Goal: Task Accomplishment & Management: Manage account settings

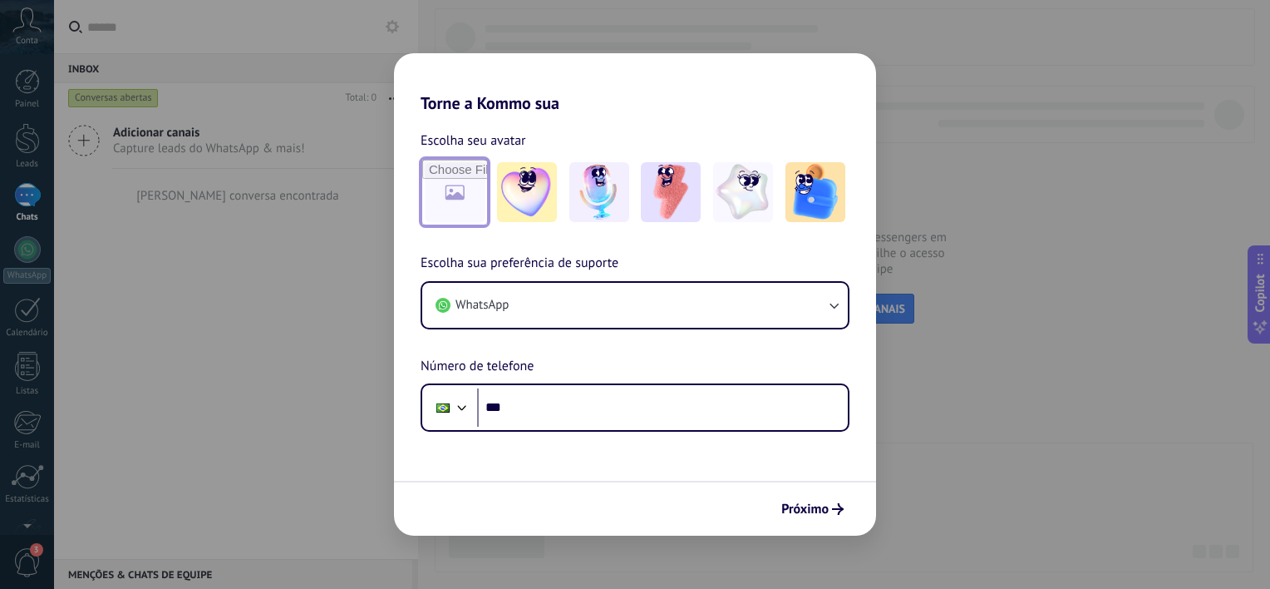
click at [438, 201] on input "file" at bounding box center [454, 192] width 65 height 65
type input "**********"
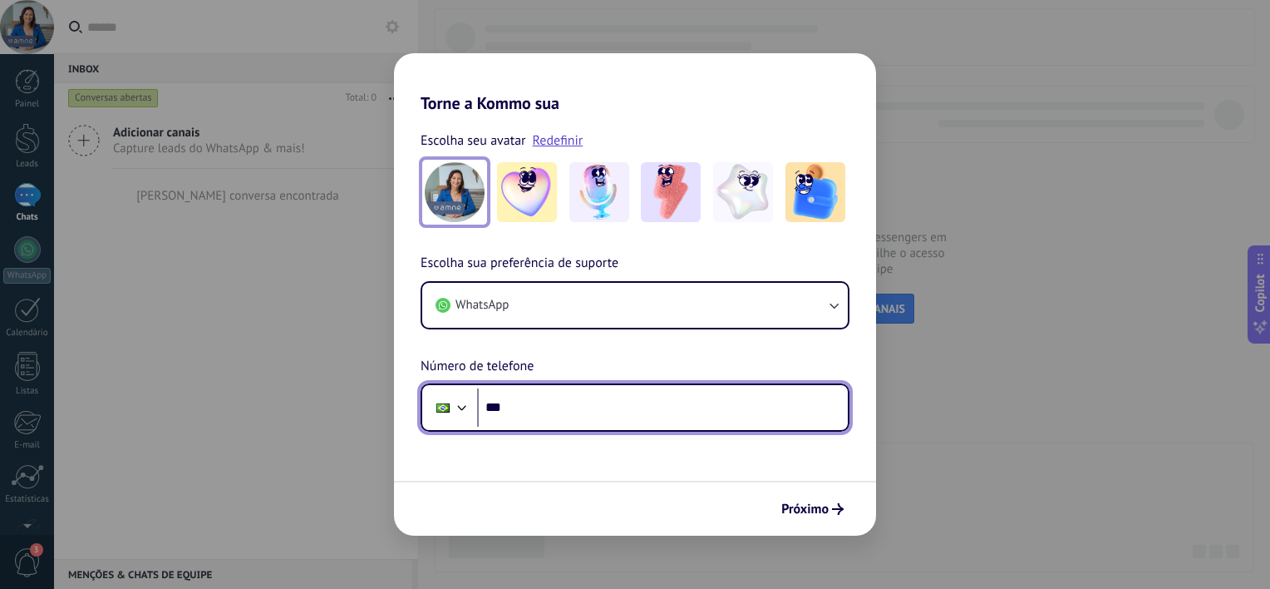
click at [578, 406] on input "***" at bounding box center [662, 407] width 371 height 38
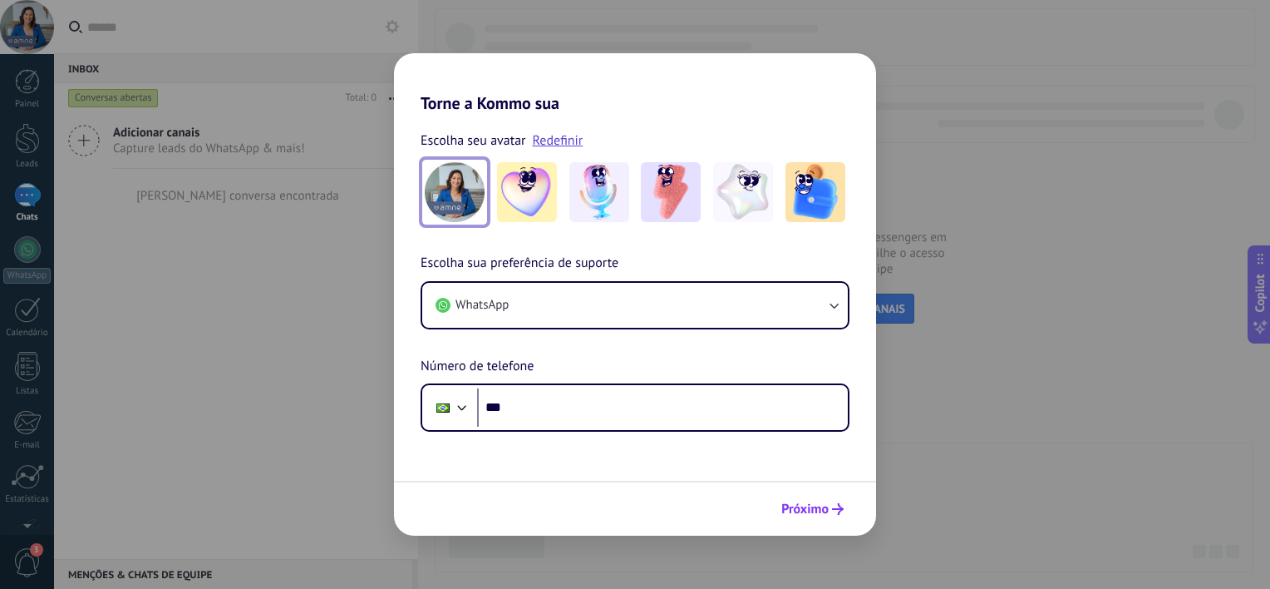
click at [794, 506] on span "Próximo" at bounding box center [804, 509] width 47 height 12
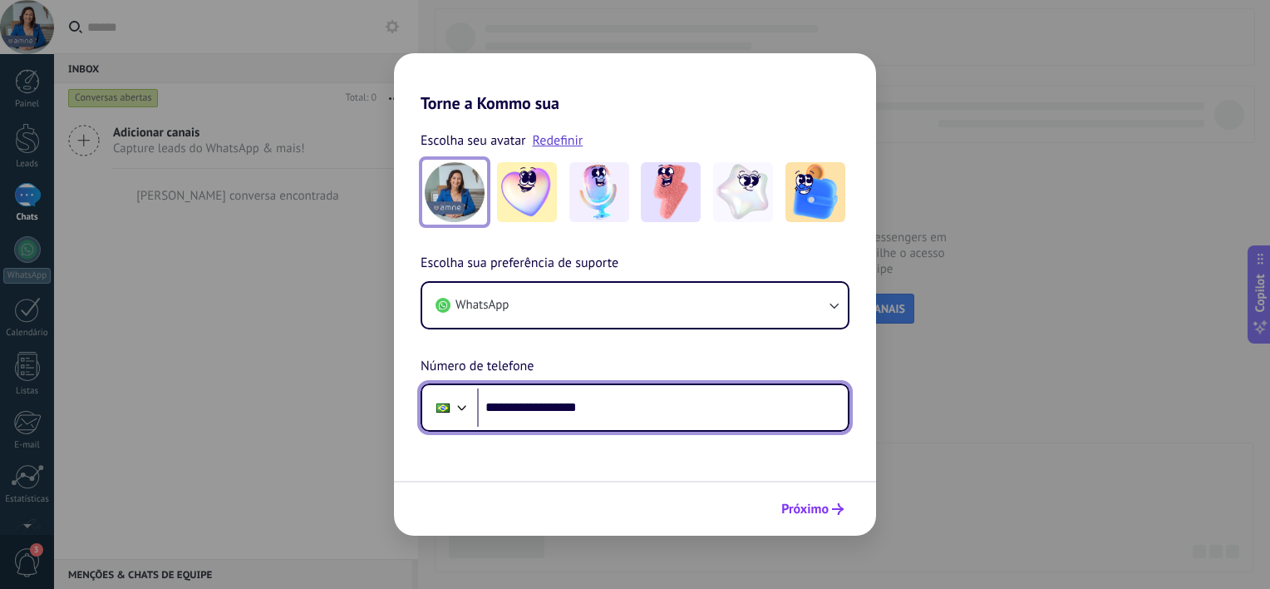
type input "**********"
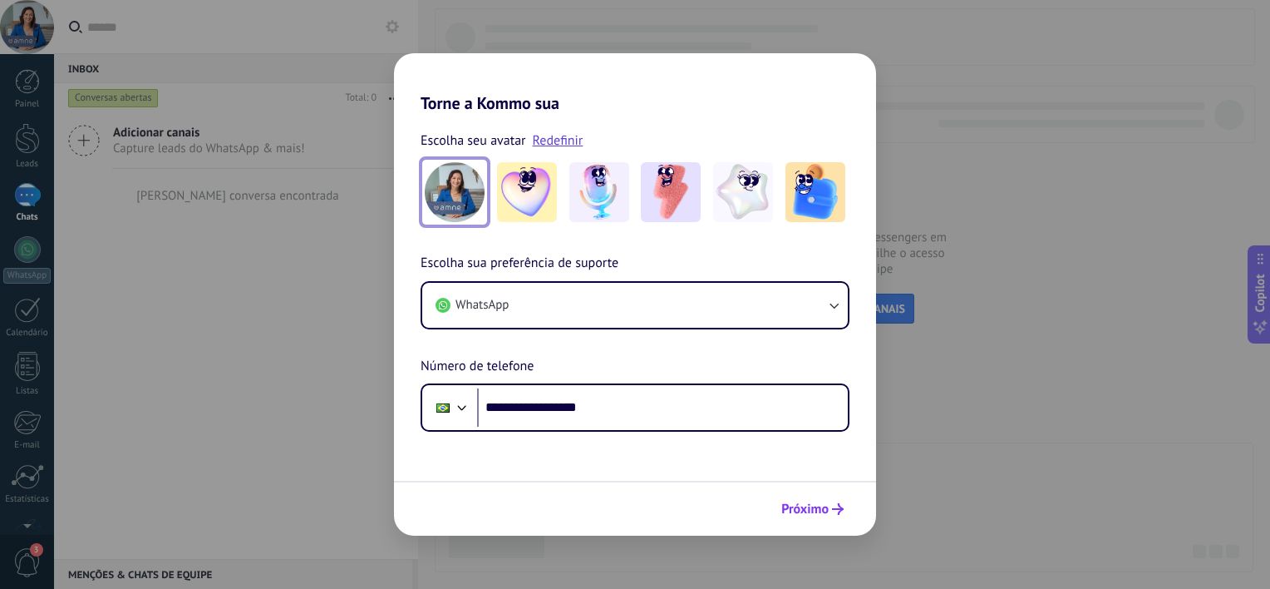
click at [825, 510] on span "Próximo" at bounding box center [804, 509] width 47 height 12
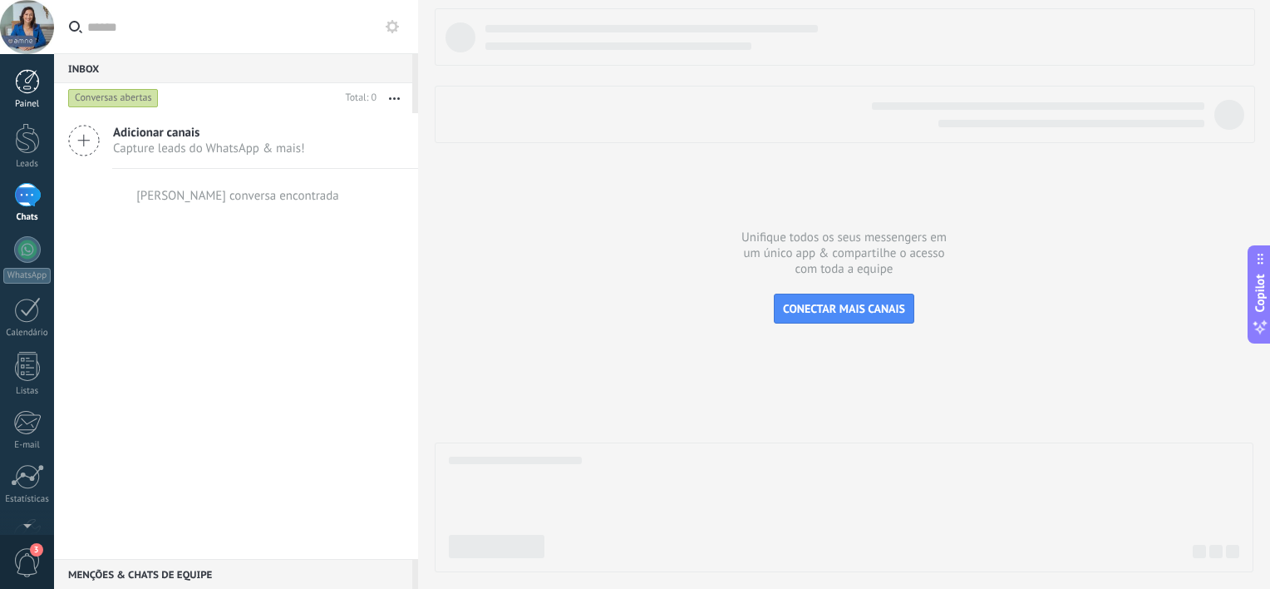
click at [24, 86] on div at bounding box center [27, 81] width 25 height 25
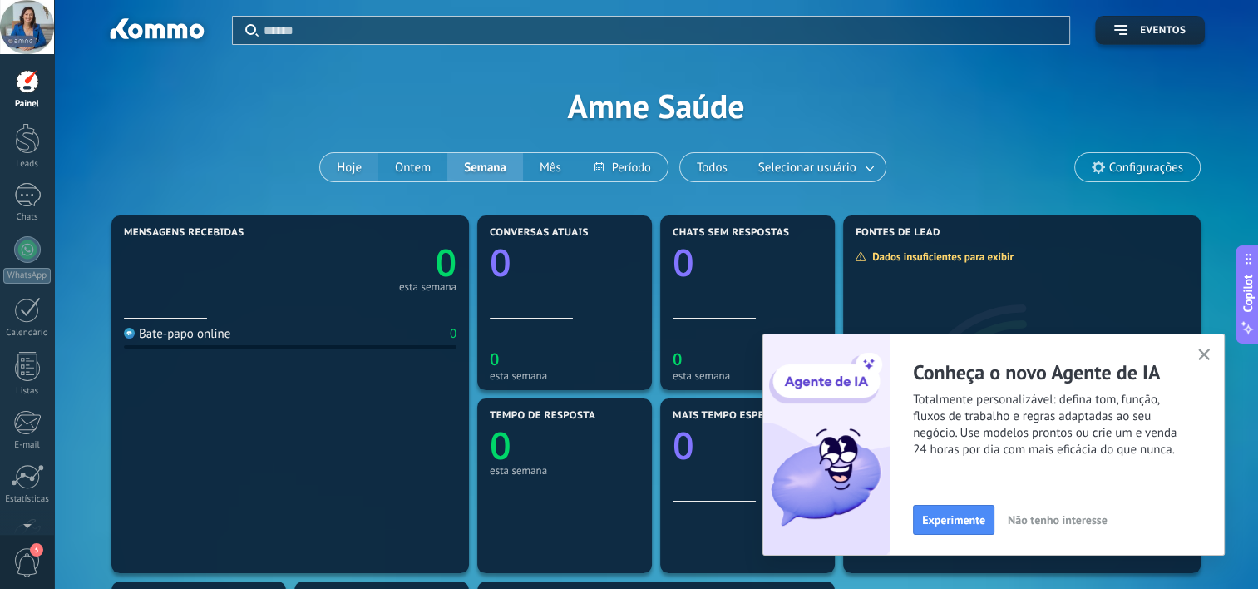
click at [362, 166] on button "Hoje" at bounding box center [349, 167] width 58 height 28
click at [27, 197] on div at bounding box center [27, 195] width 27 height 24
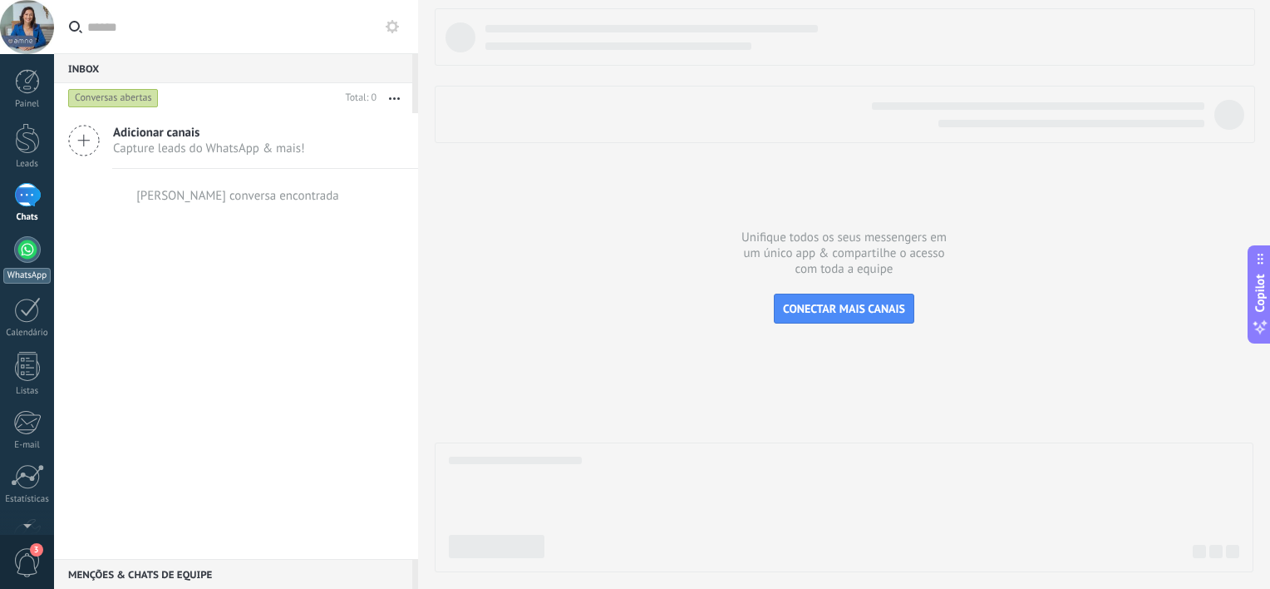
click at [28, 253] on div at bounding box center [27, 249] width 27 height 27
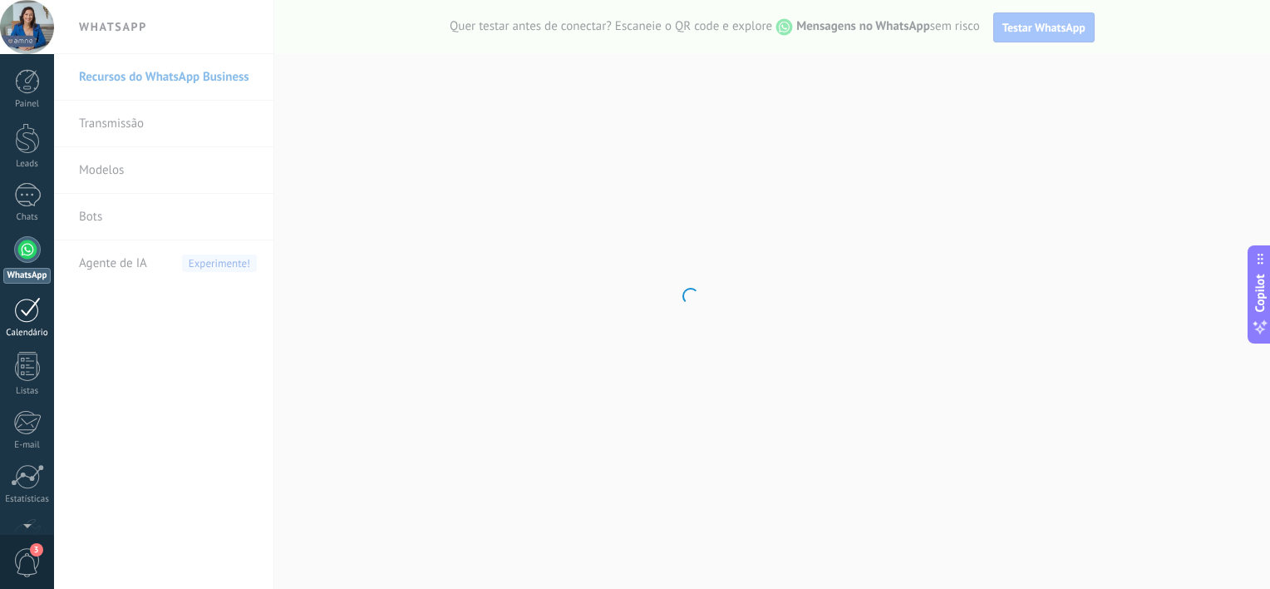
click at [26, 312] on div at bounding box center [27, 310] width 27 height 26
click at [24, 75] on div at bounding box center [27, 81] width 25 height 25
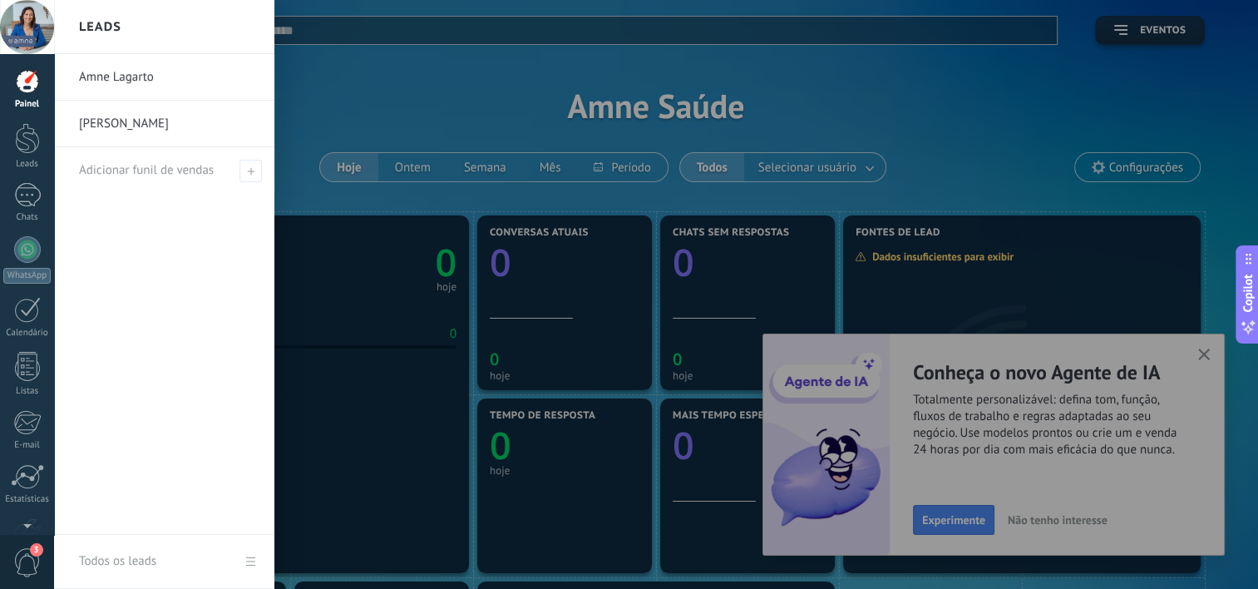
click at [24, 91] on div at bounding box center [27, 81] width 25 height 25
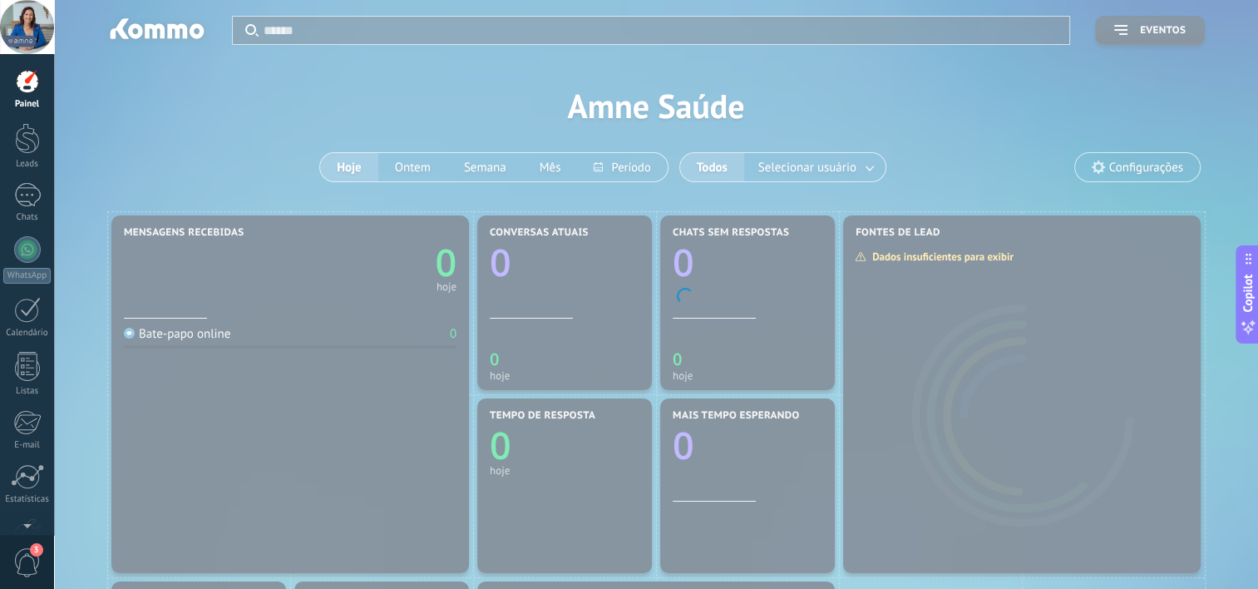
click at [24, 91] on div at bounding box center [27, 81] width 25 height 25
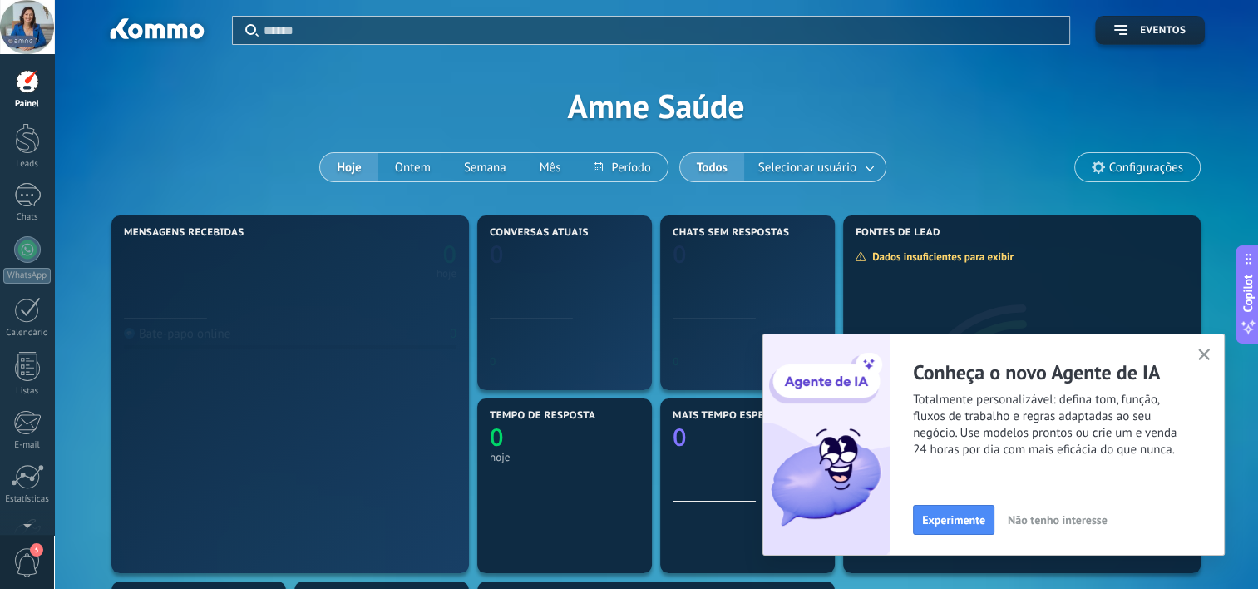
click at [27, 79] on div at bounding box center [27, 81] width 25 height 25
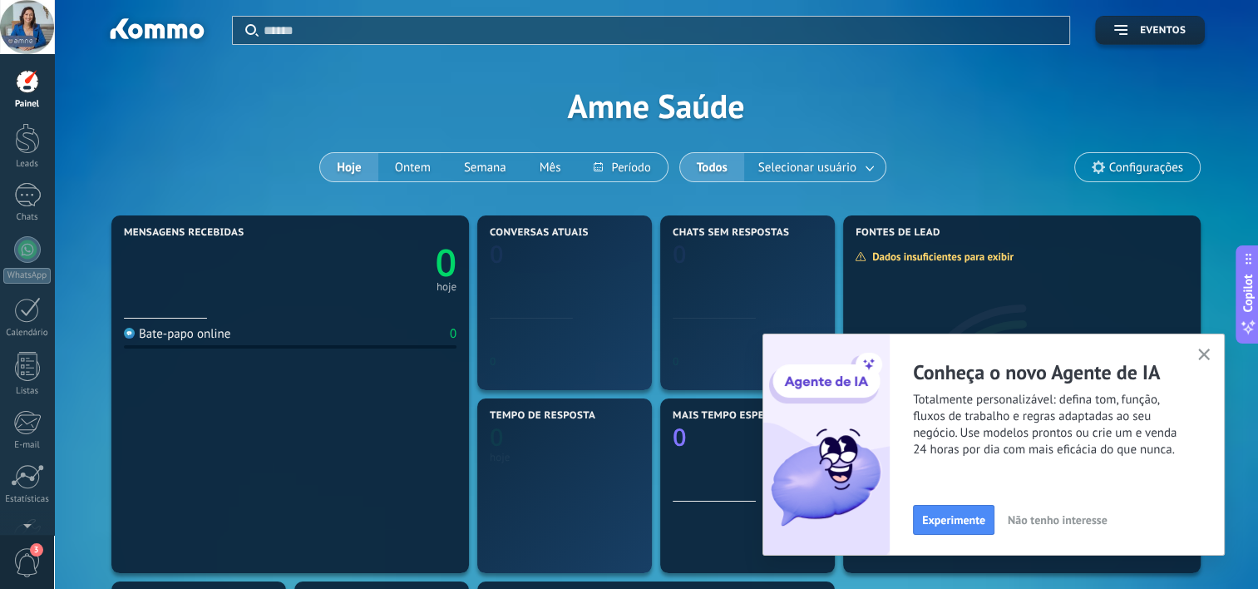
click at [33, 79] on div at bounding box center [27, 81] width 25 height 25
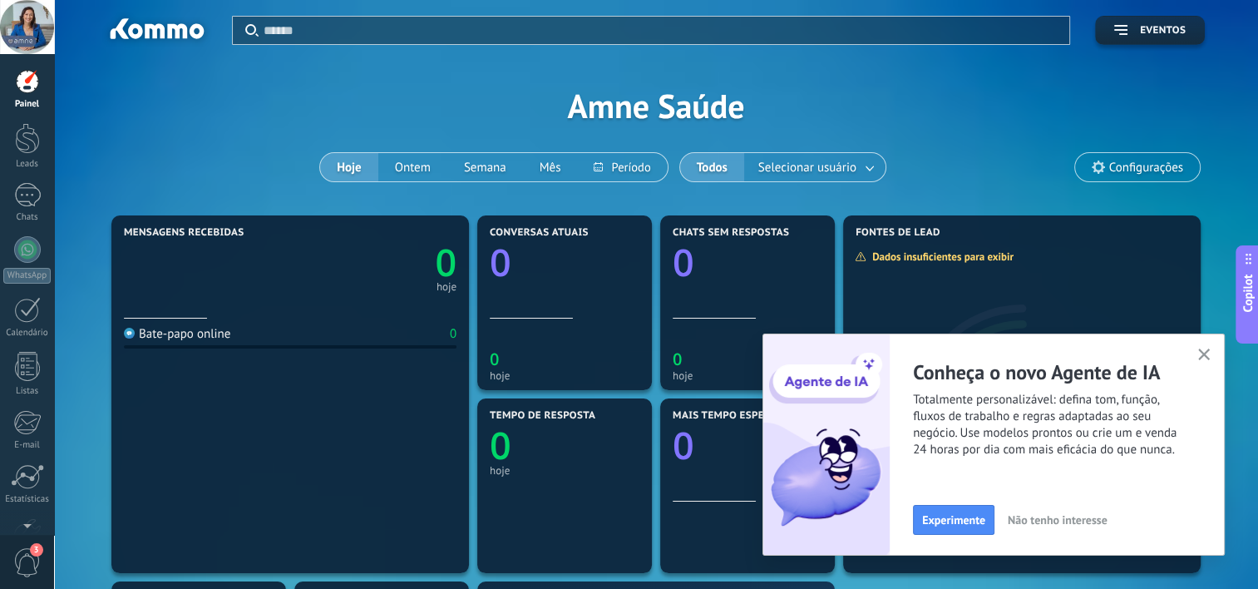
click at [34, 94] on link "Painel" at bounding box center [27, 89] width 54 height 41
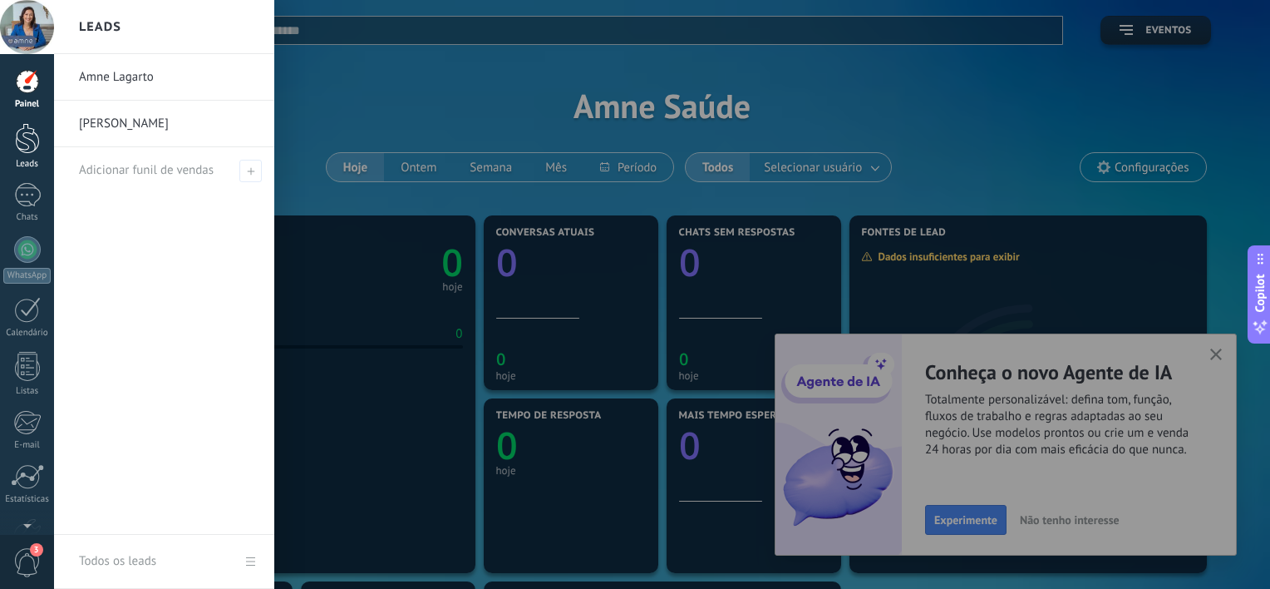
click at [26, 141] on div at bounding box center [27, 138] width 25 height 31
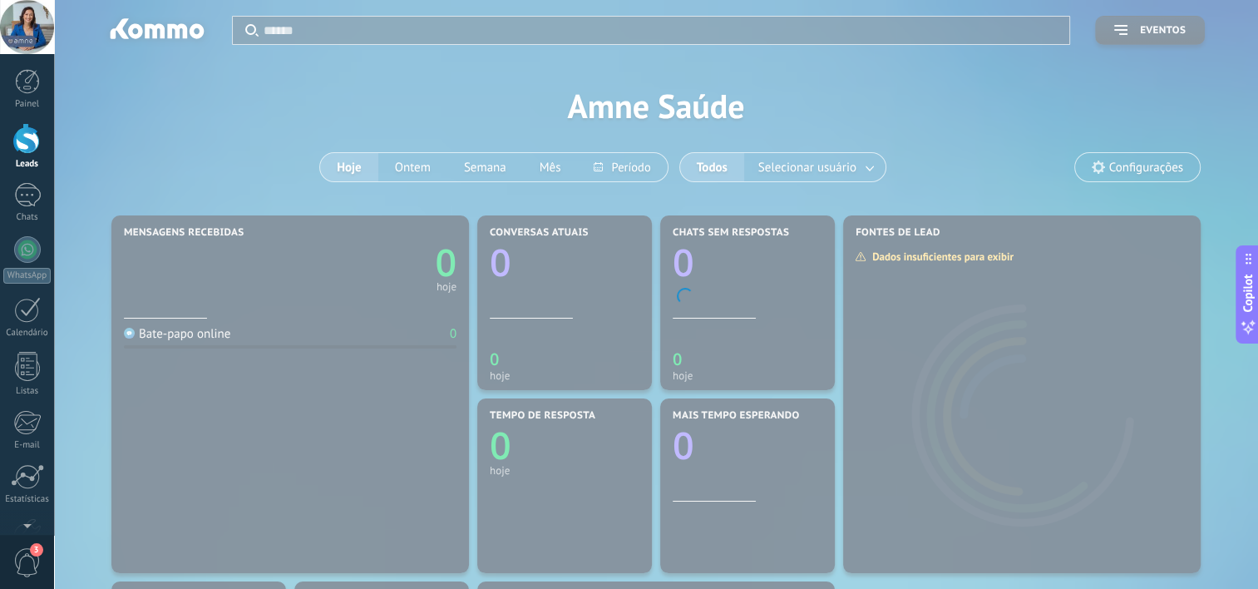
click at [160, 79] on body ".abccls-1,.abccls-2{fill-rule:evenodd}.abccls-2{fill:#fff} .abfcls-1{fill:none}…" at bounding box center [629, 294] width 1258 height 589
click at [123, 76] on body ".abccls-1,.abccls-2{fill-rule:evenodd}.abccls-2{fill:#fff} .abfcls-1{fill:none}…" at bounding box center [629, 294] width 1258 height 589
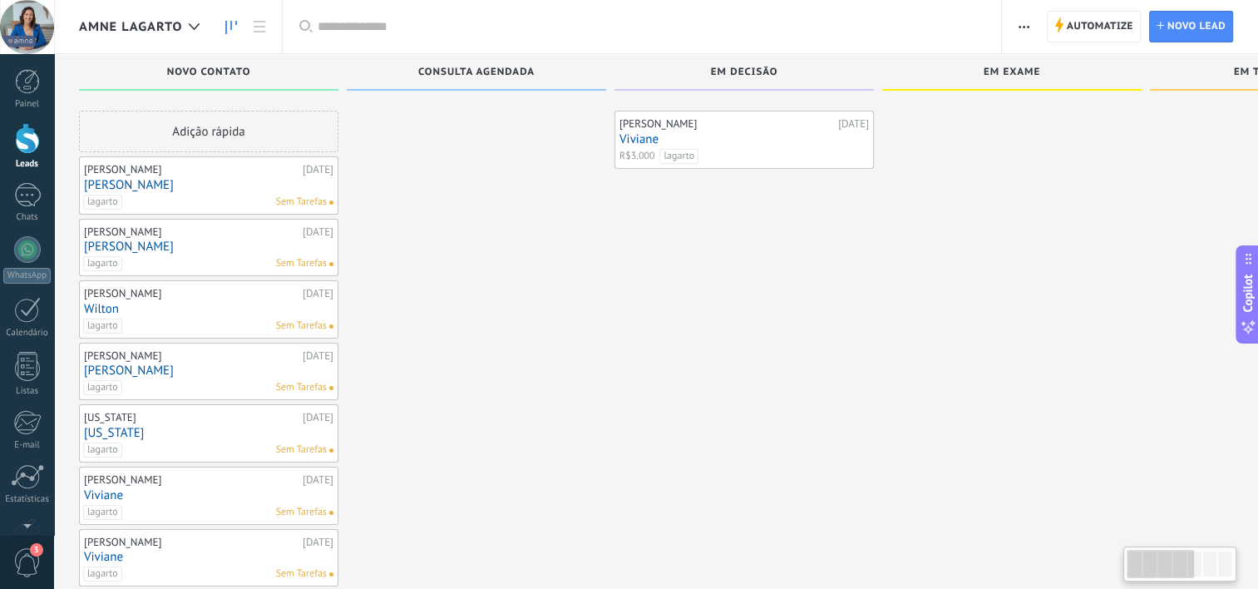
click at [123, 67] on div "NOVO CONTATO" at bounding box center [208, 74] width 243 height 14
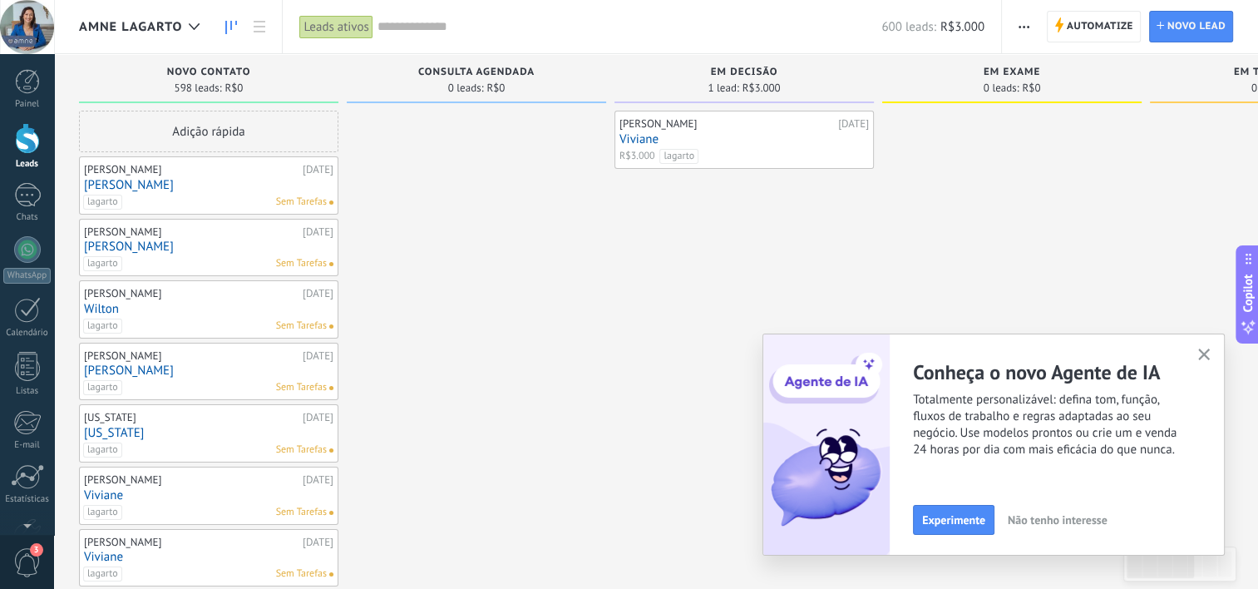
click at [124, 74] on div "NOVO CONTATO" at bounding box center [208, 74] width 243 height 14
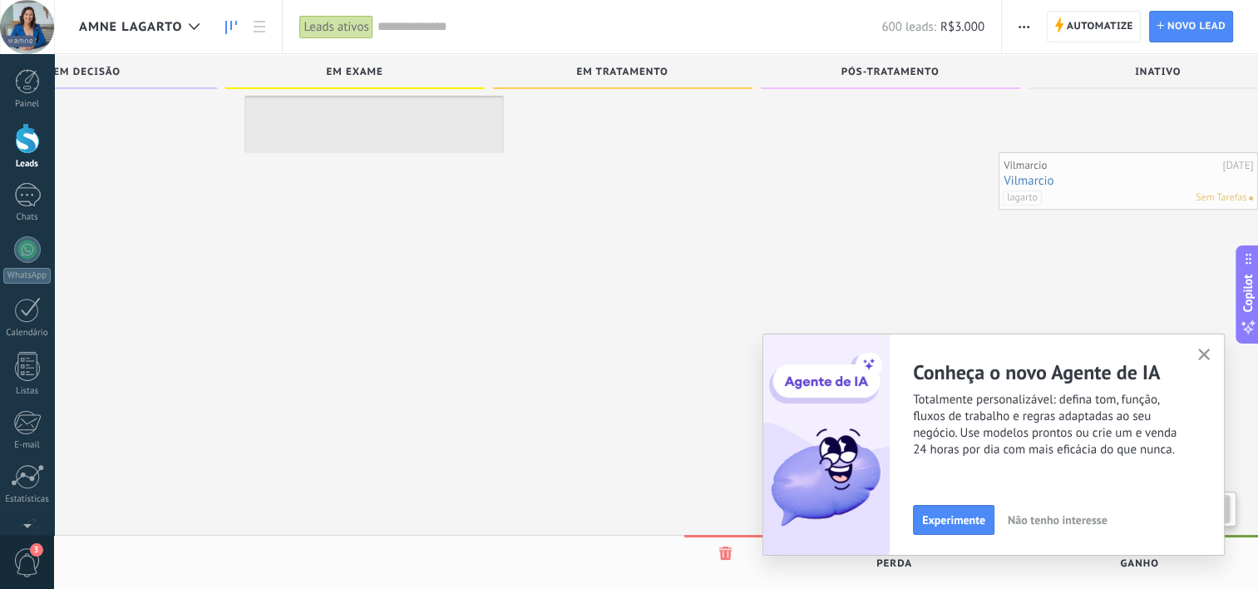
scroll to position [0, 712]
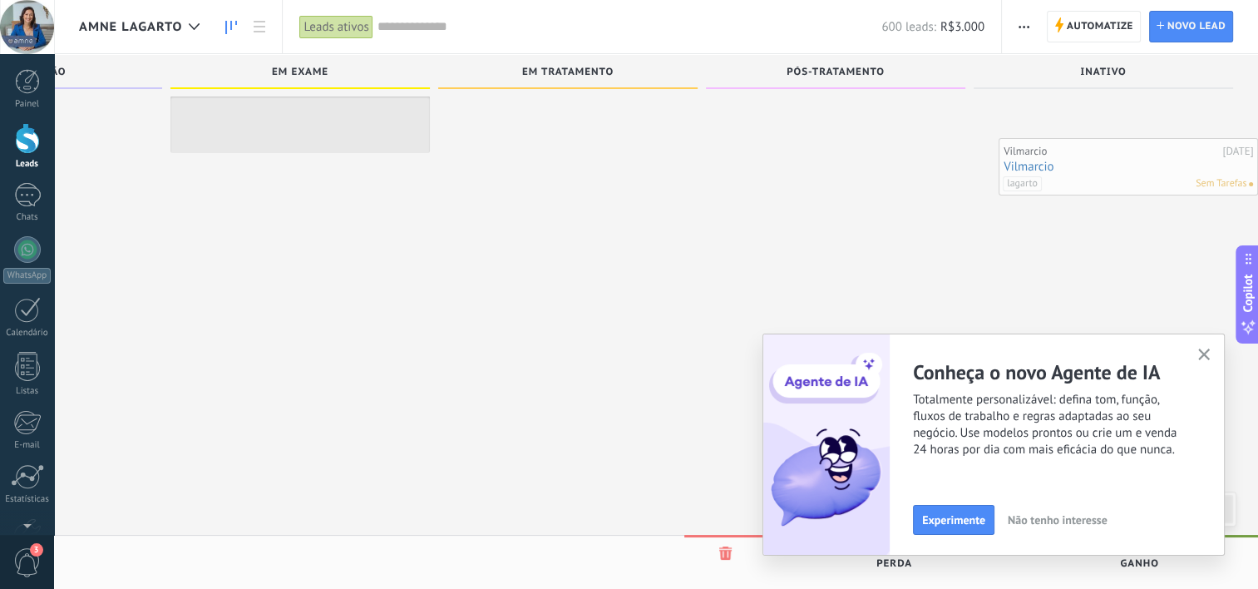
drag, startPoint x: 194, startPoint y: 218, endPoint x: 1121, endPoint y: 165, distance: 928.4
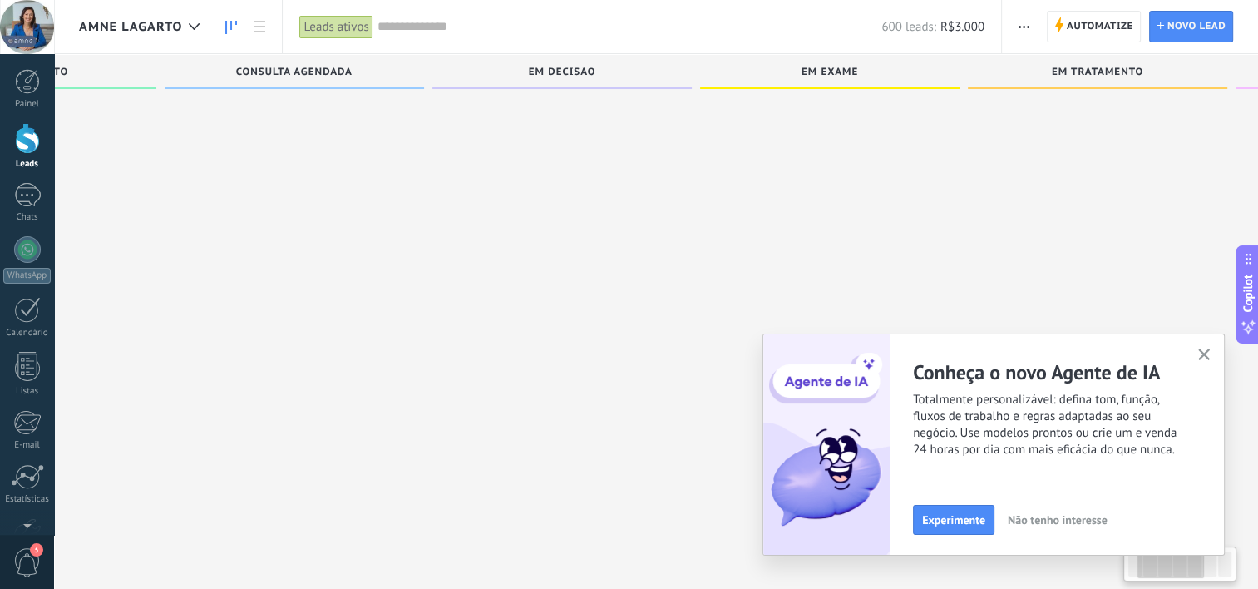
scroll to position [0, 0]
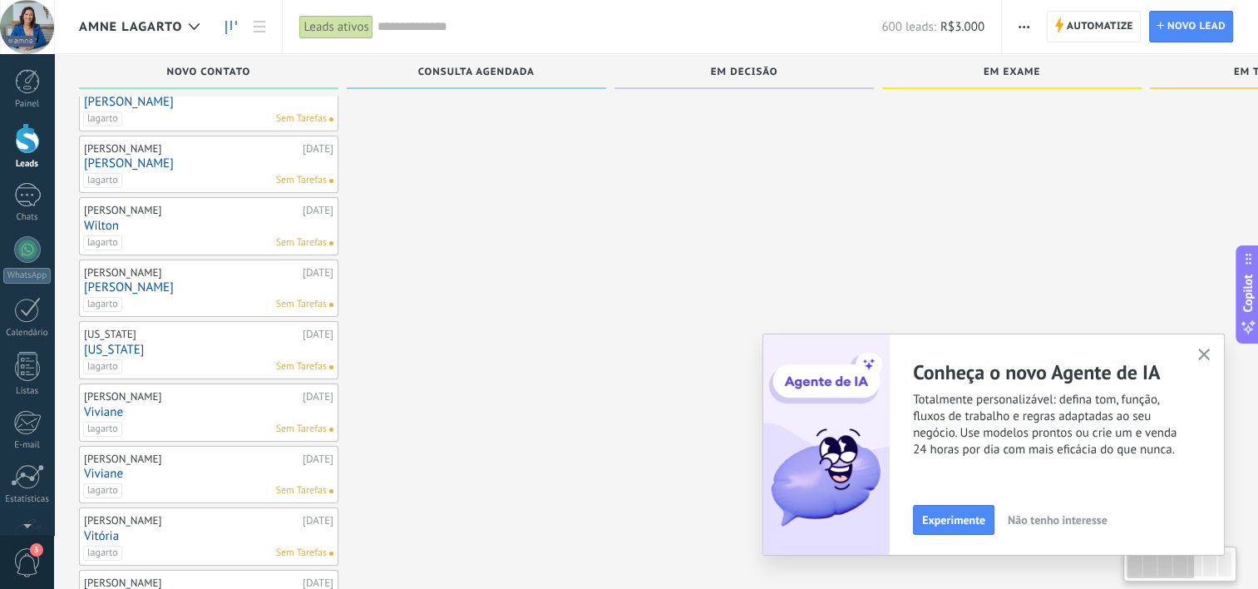
drag, startPoint x: 123, startPoint y: 145, endPoint x: 1025, endPoint y: 200, distance: 903.6
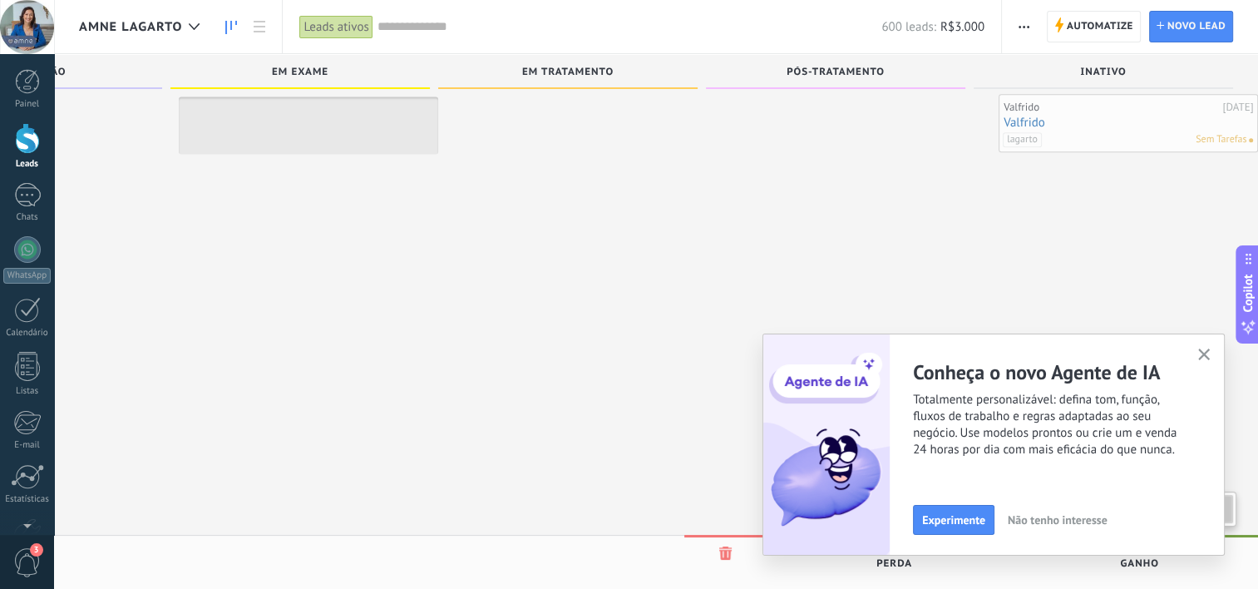
scroll to position [0, 712]
drag, startPoint x: 154, startPoint y: 289, endPoint x: 1107, endPoint y: 123, distance: 967.9
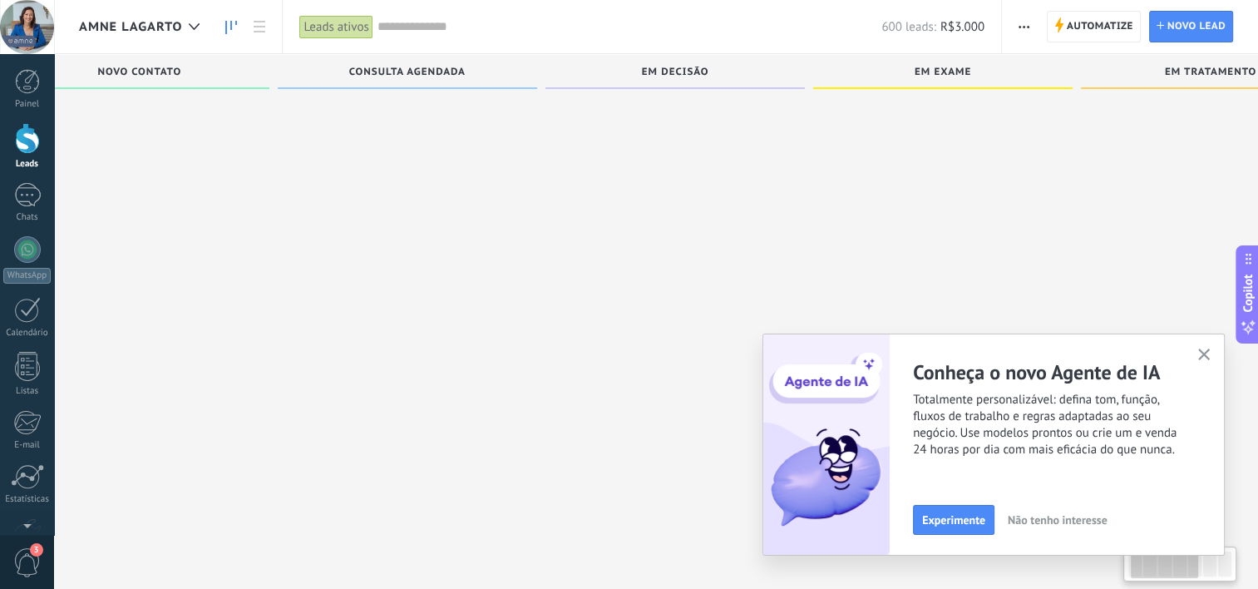
scroll to position [0, 0]
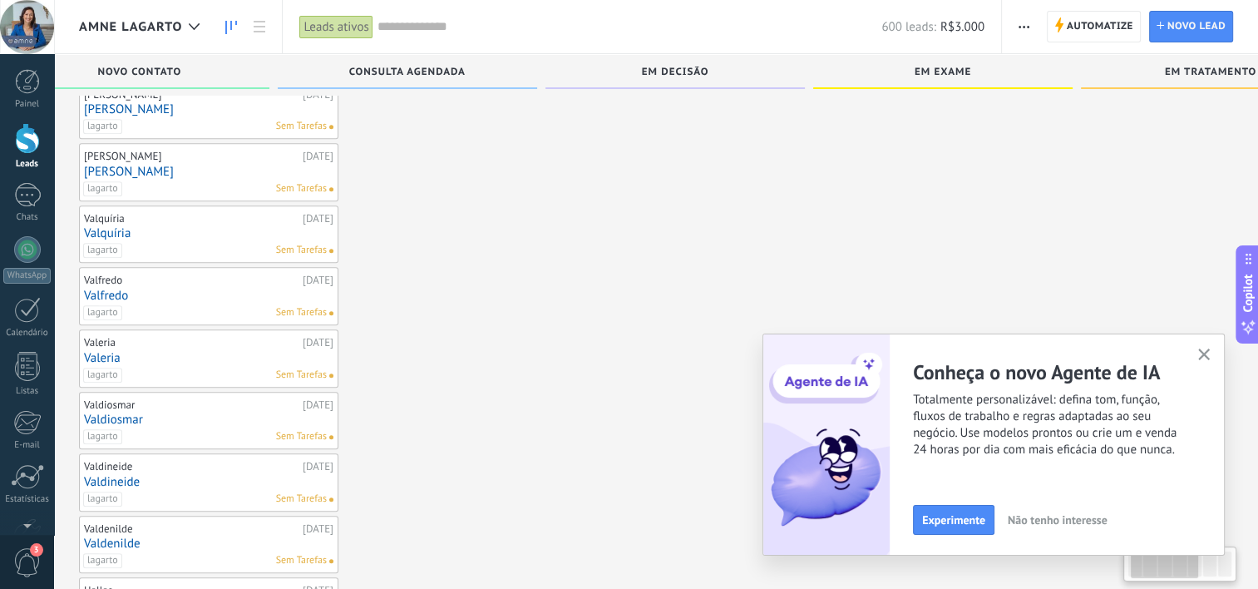
drag, startPoint x: 1044, startPoint y: 156, endPoint x: 1218, endPoint y: 156, distance: 173.7
click at [1218, 156] on div "NOVO CONTATO 596 leads: R$0 Adição rápida [PERSON_NAME] [DATE] [PERSON_NAME] Se…" at bounding box center [1024, 90] width 1890 height 2455
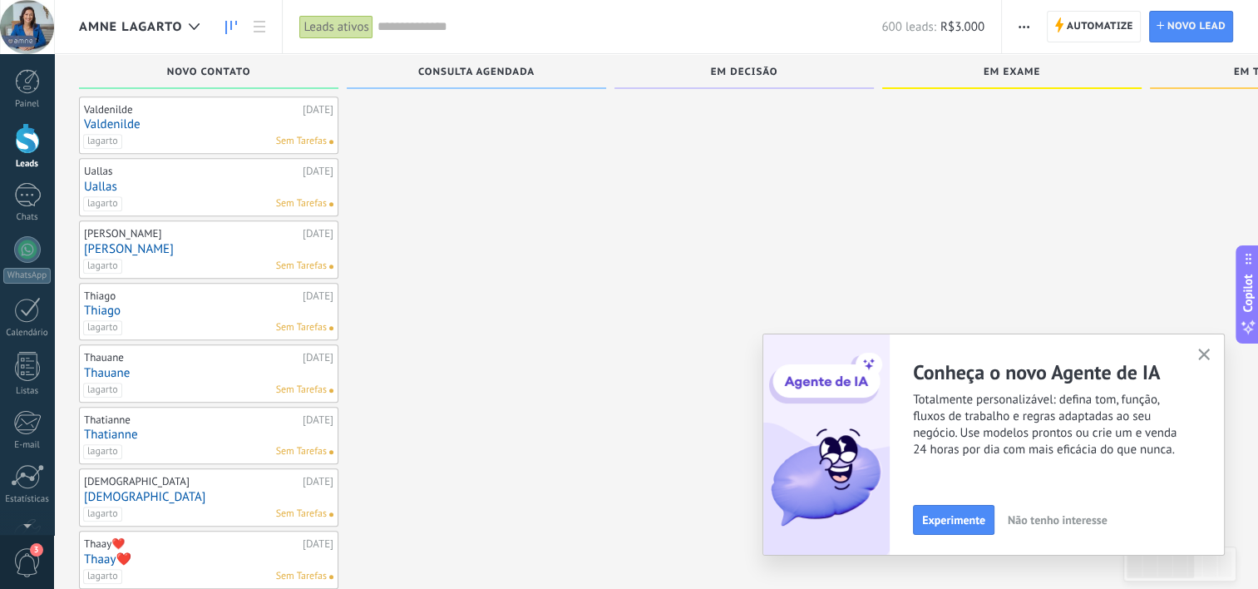
scroll to position [1607, 0]
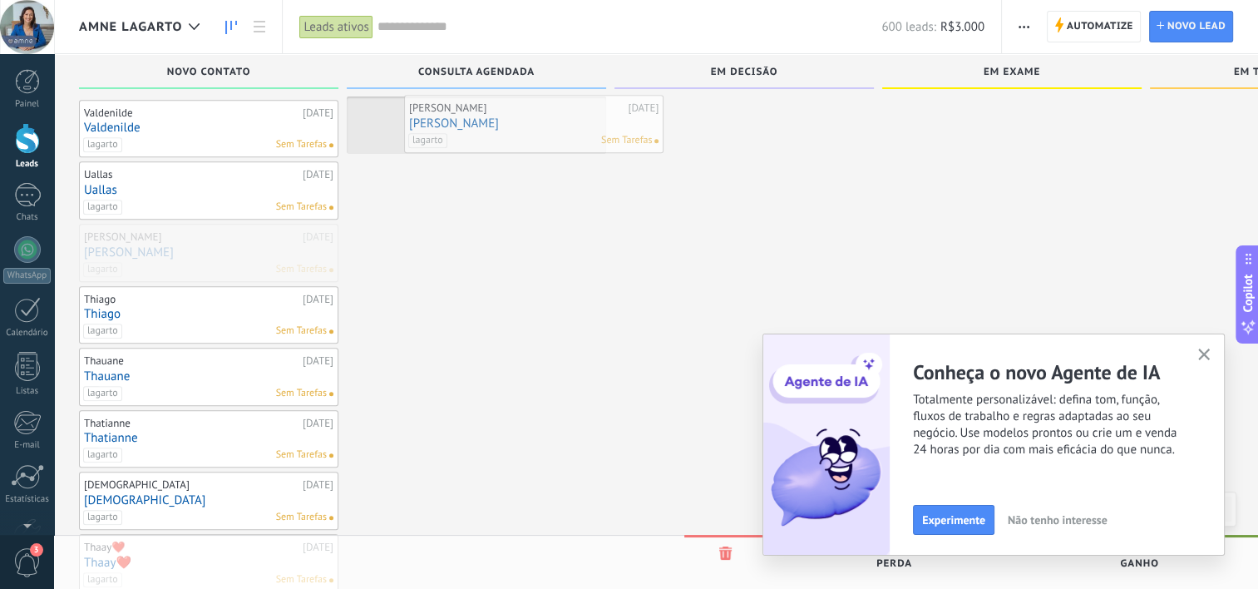
drag, startPoint x: 172, startPoint y: 235, endPoint x: 497, endPoint y: 116, distance: 346.4
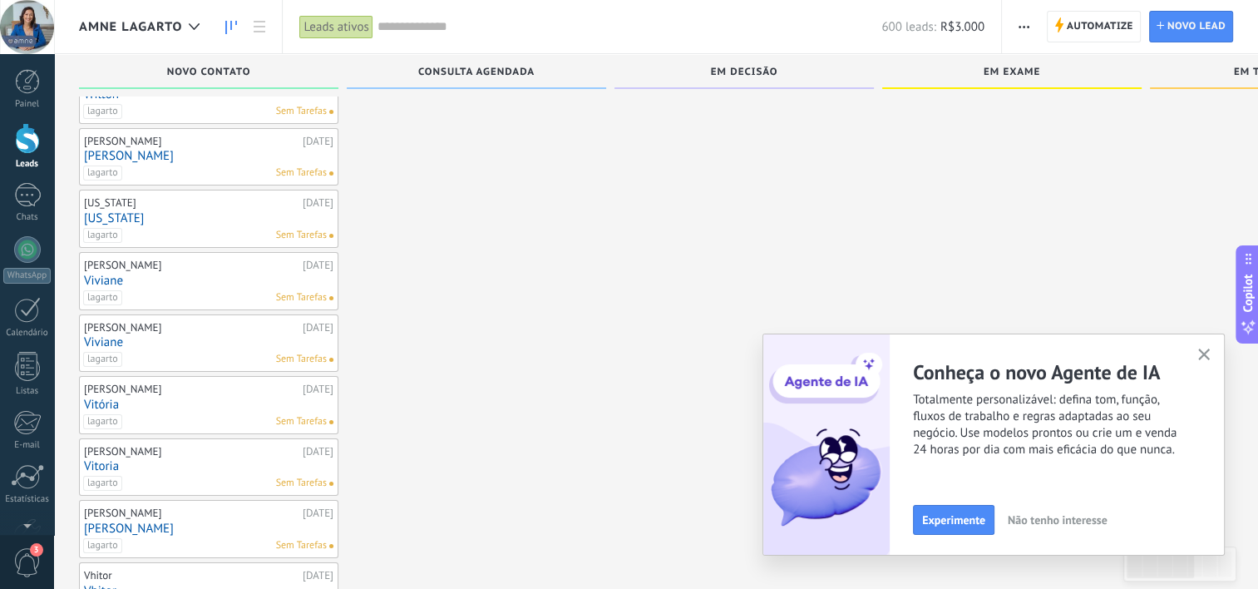
scroll to position [0, 0]
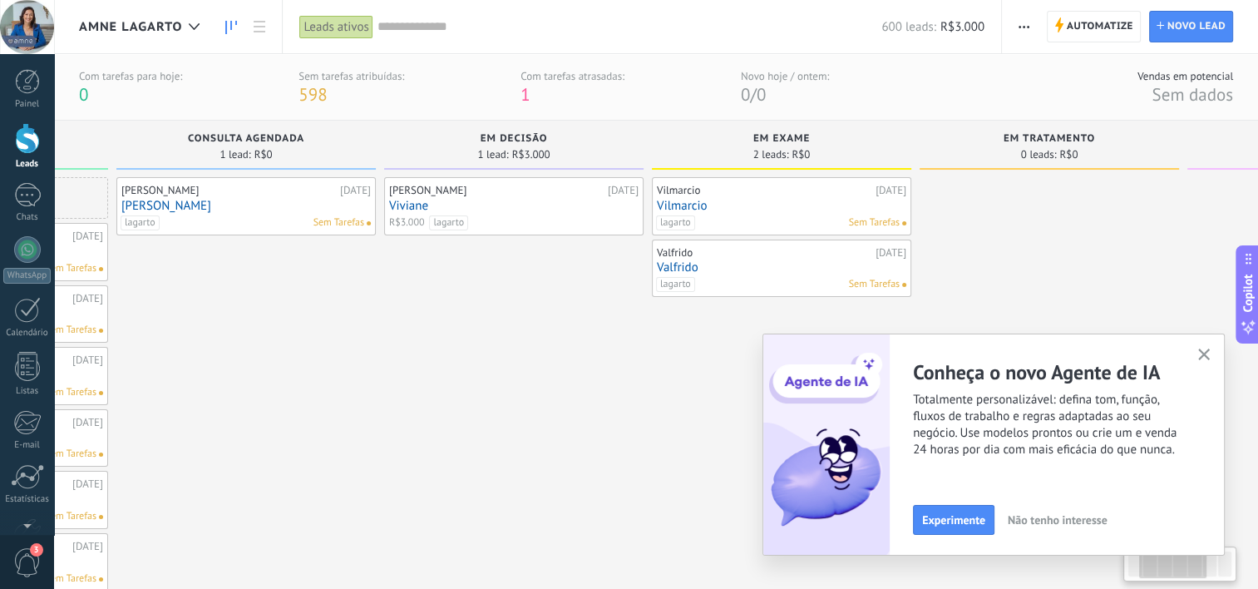
drag, startPoint x: 635, startPoint y: 361, endPoint x: 479, endPoint y: 309, distance: 164.6
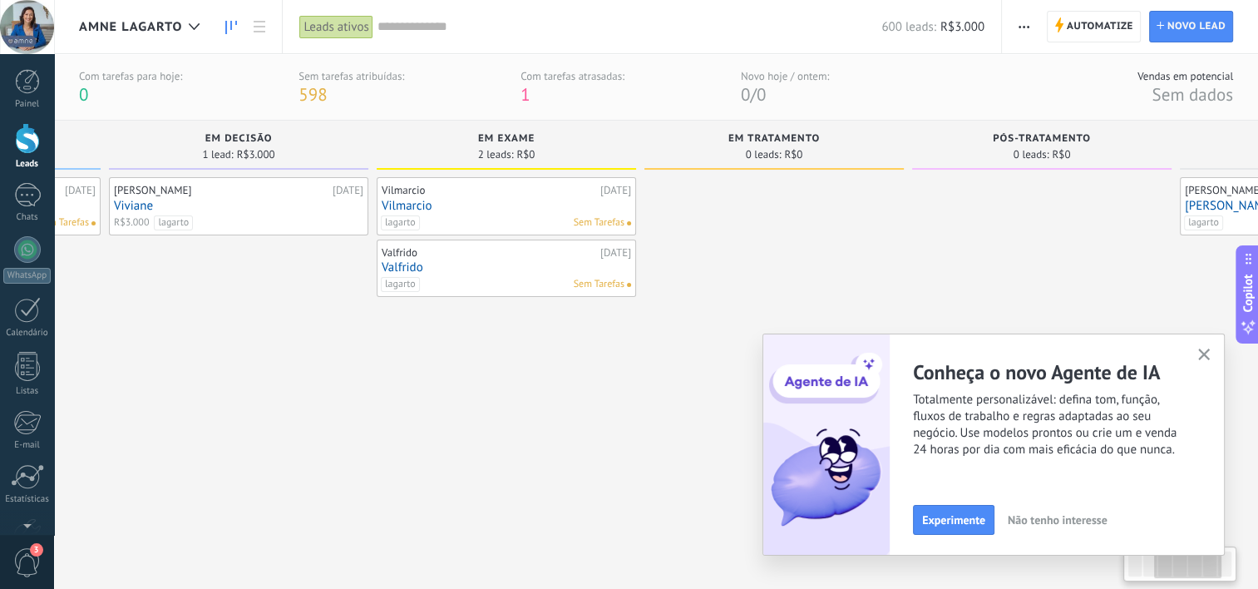
drag, startPoint x: 574, startPoint y: 377, endPoint x: 314, endPoint y: 257, distance: 285.6
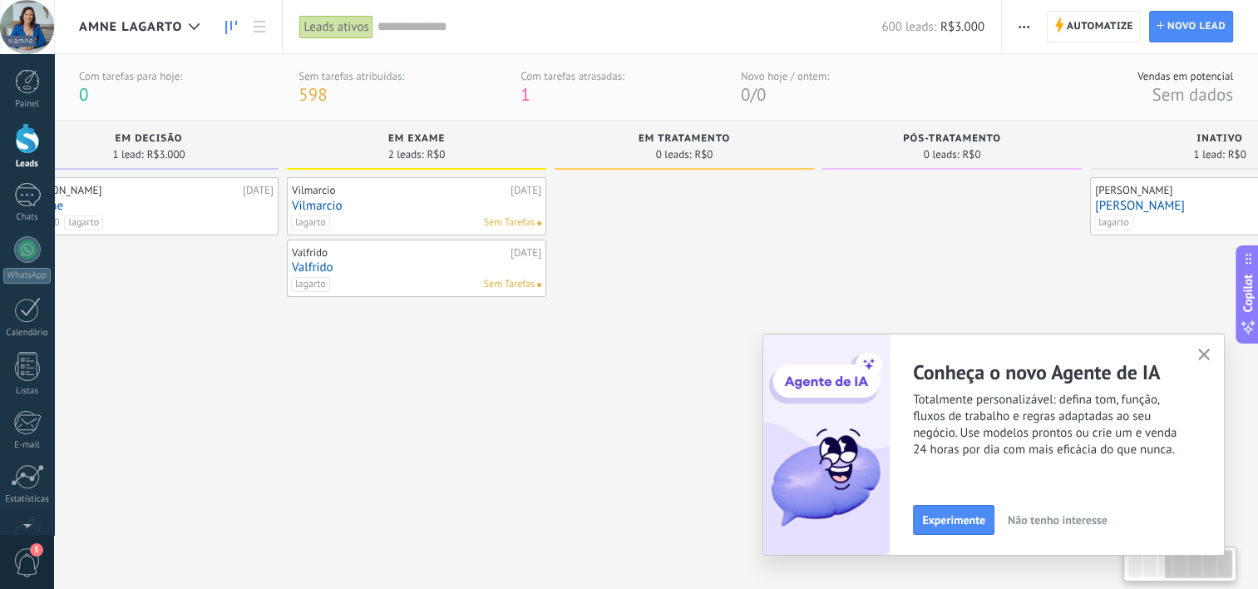
scroll to position [0, 712]
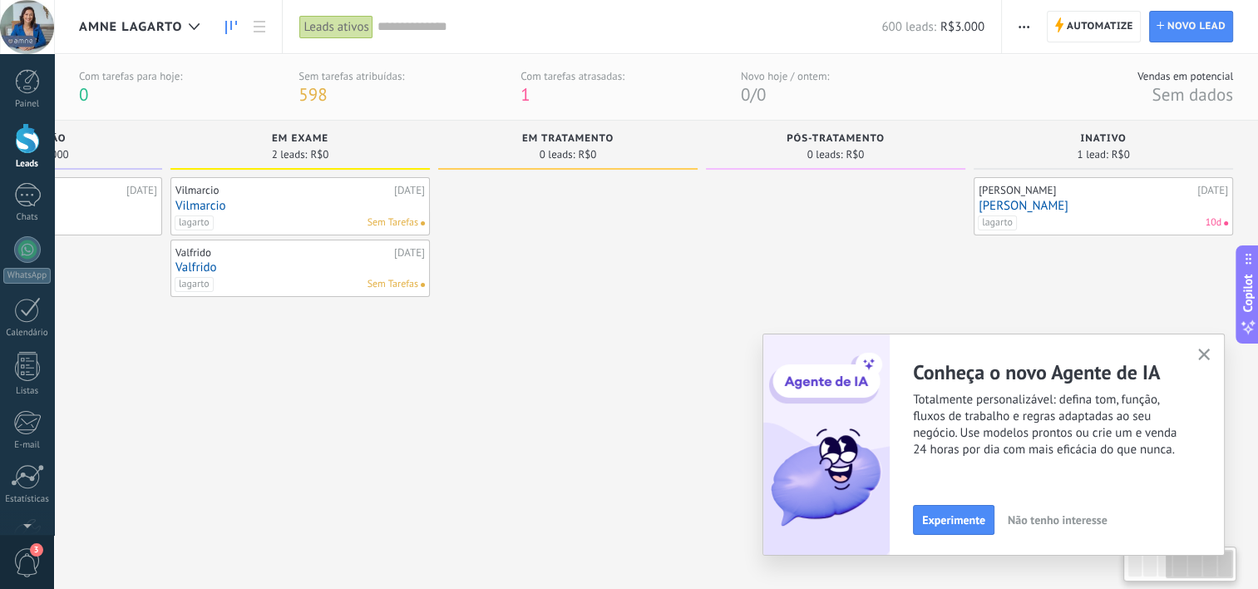
drag, startPoint x: 561, startPoint y: 402, endPoint x: 214, endPoint y: 302, distance: 360.9
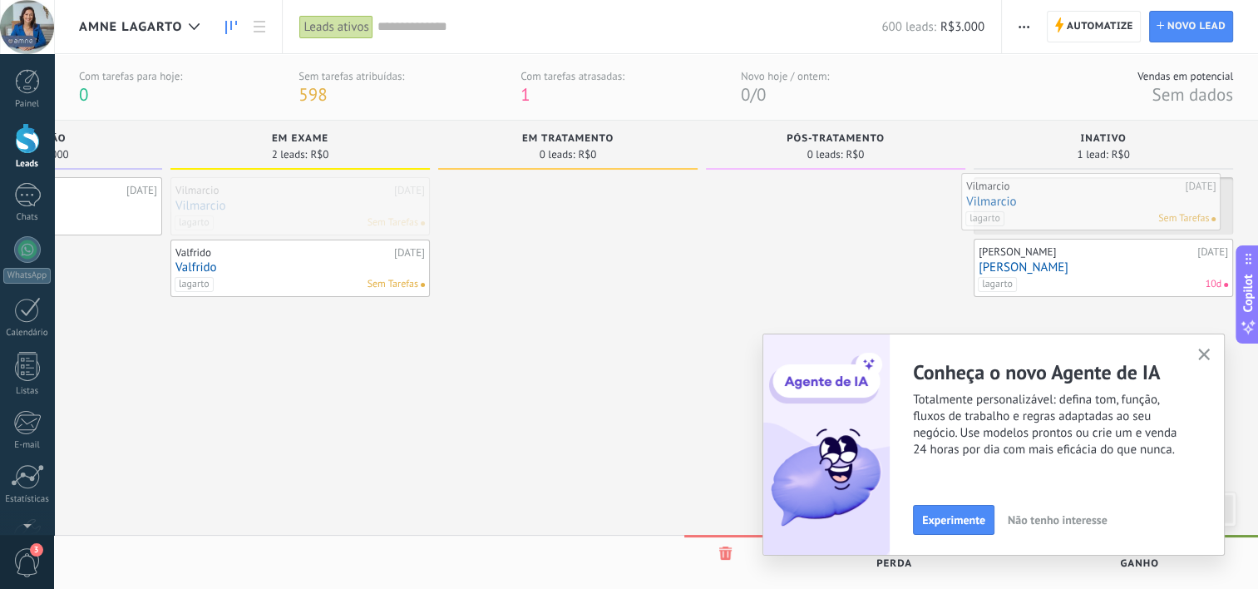
drag, startPoint x: 806, startPoint y: 220, endPoint x: 1087, endPoint y: 209, distance: 281.2
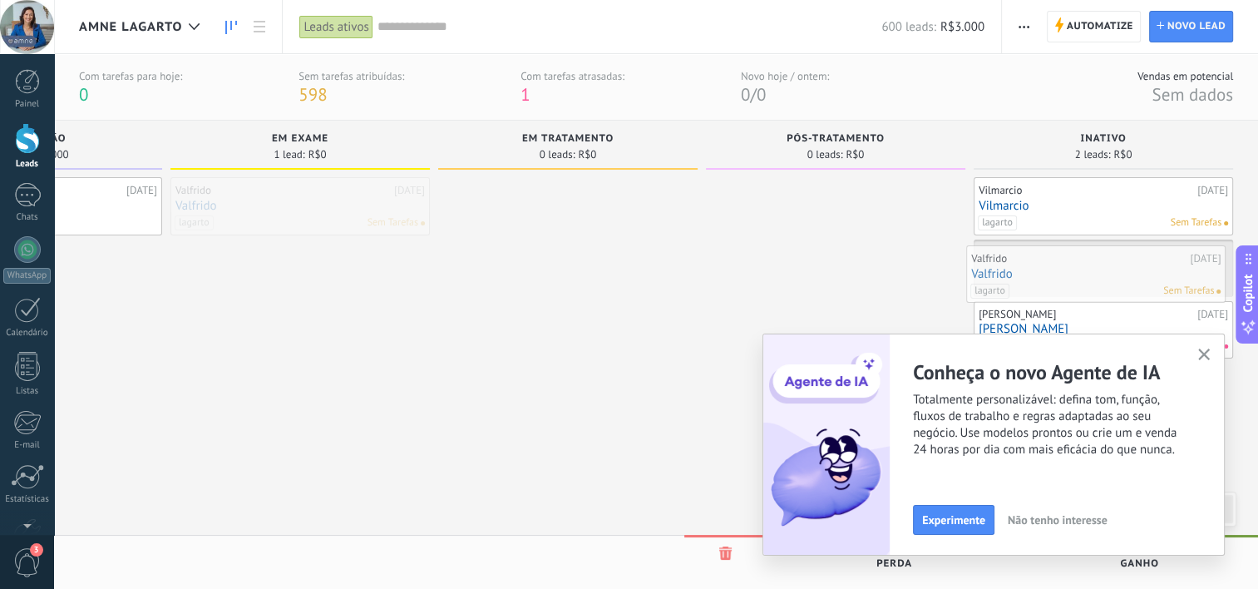
drag, startPoint x: 322, startPoint y: 200, endPoint x: 1117, endPoint y: 269, distance: 798.4
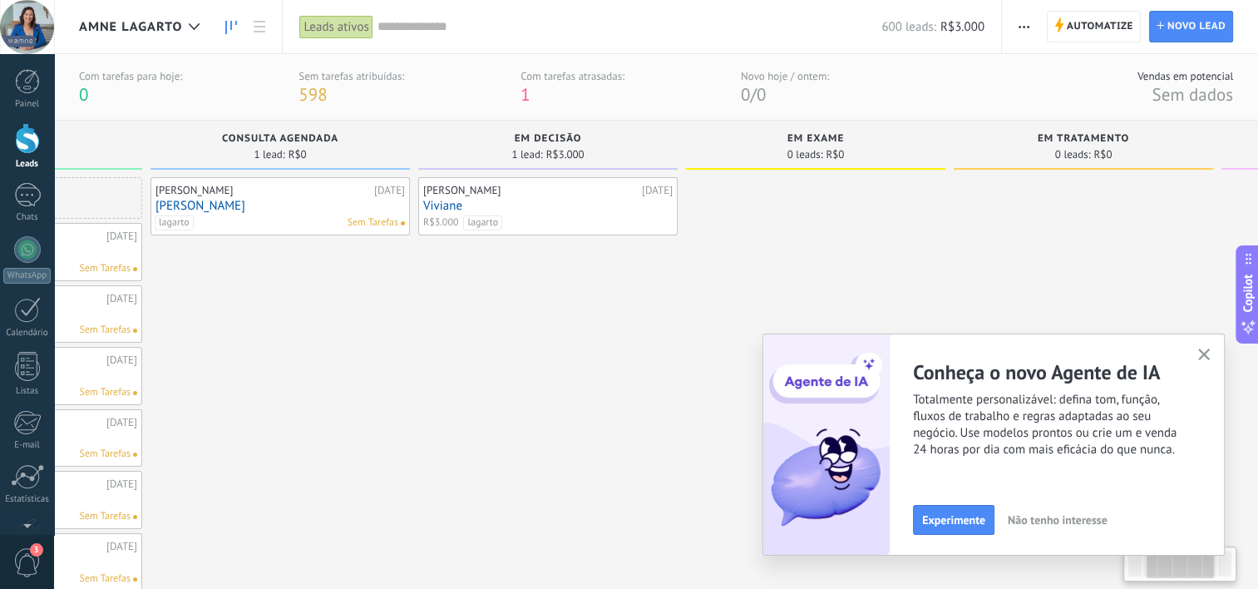
scroll to position [0, 167]
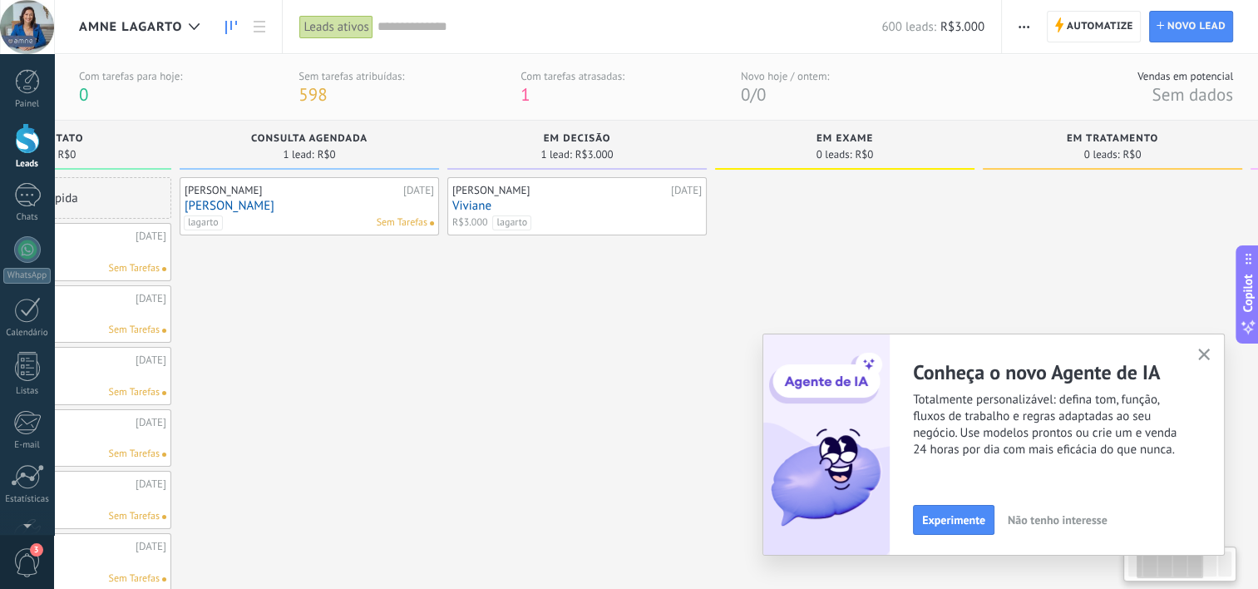
drag, startPoint x: 305, startPoint y: 317, endPoint x: 851, endPoint y: 332, distance: 546.3
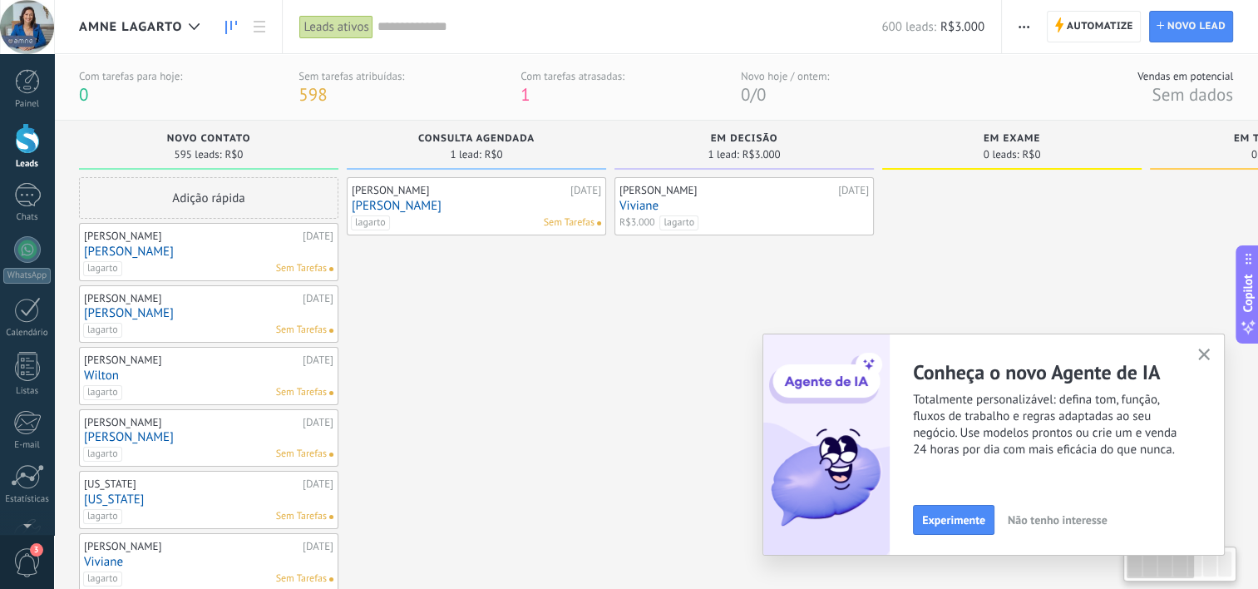
drag, startPoint x: 608, startPoint y: 304, endPoint x: 908, endPoint y: 308, distance: 299.3
click at [1206, 352] on use "button" at bounding box center [1204, 354] width 12 height 12
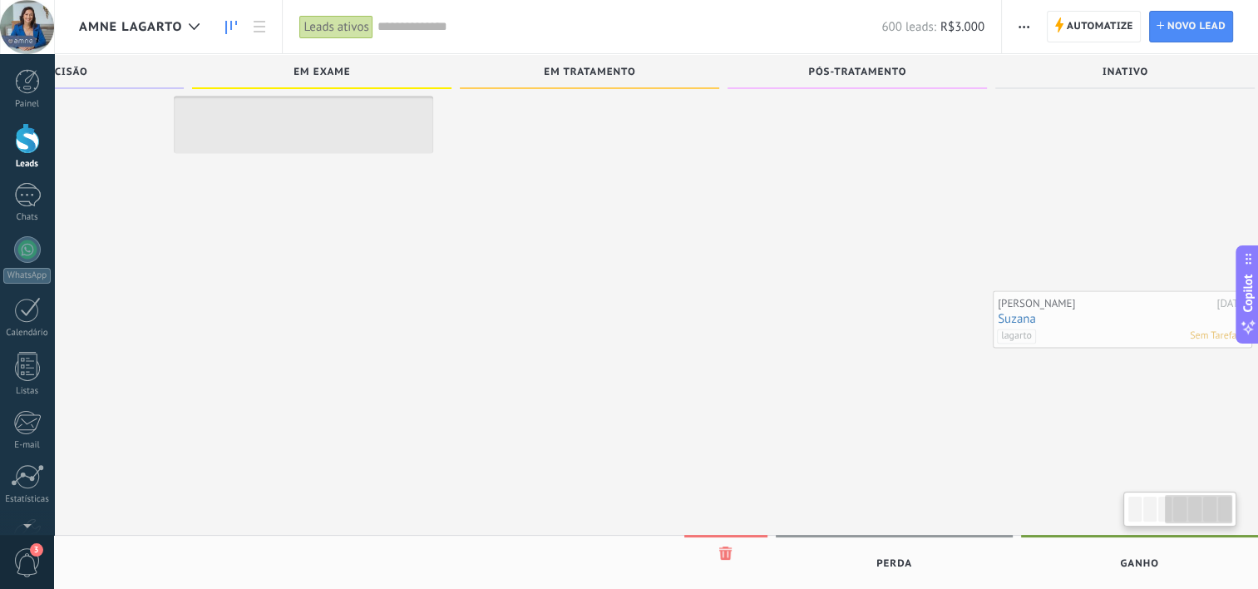
scroll to position [0, 712]
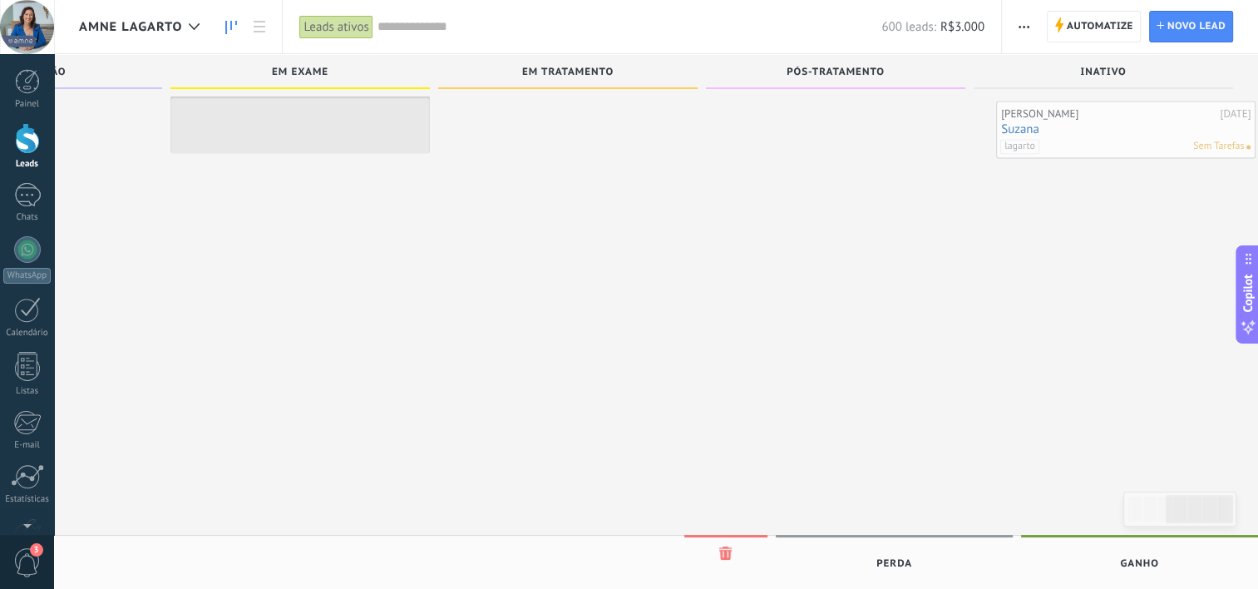
drag, startPoint x: 205, startPoint y: 305, endPoint x: 1121, endPoint y: 133, distance: 931.3
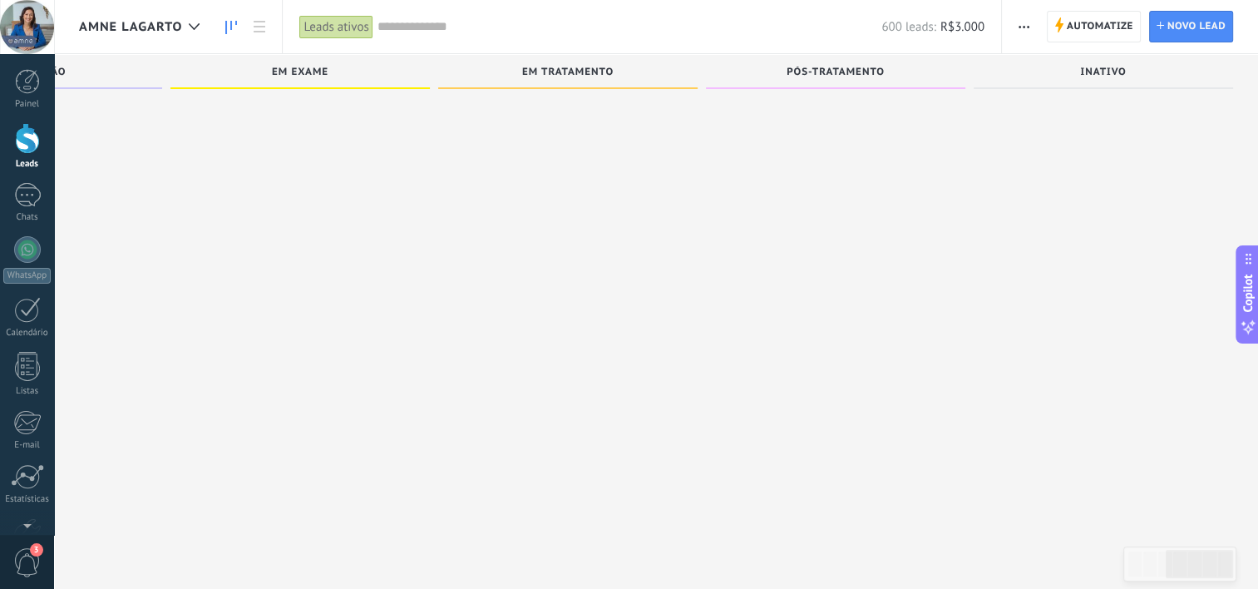
drag, startPoint x: 460, startPoint y: 263, endPoint x: 652, endPoint y: 426, distance: 252.4
drag, startPoint x: 1121, startPoint y: 244, endPoint x: 1116, endPoint y: 384, distance: 139.7
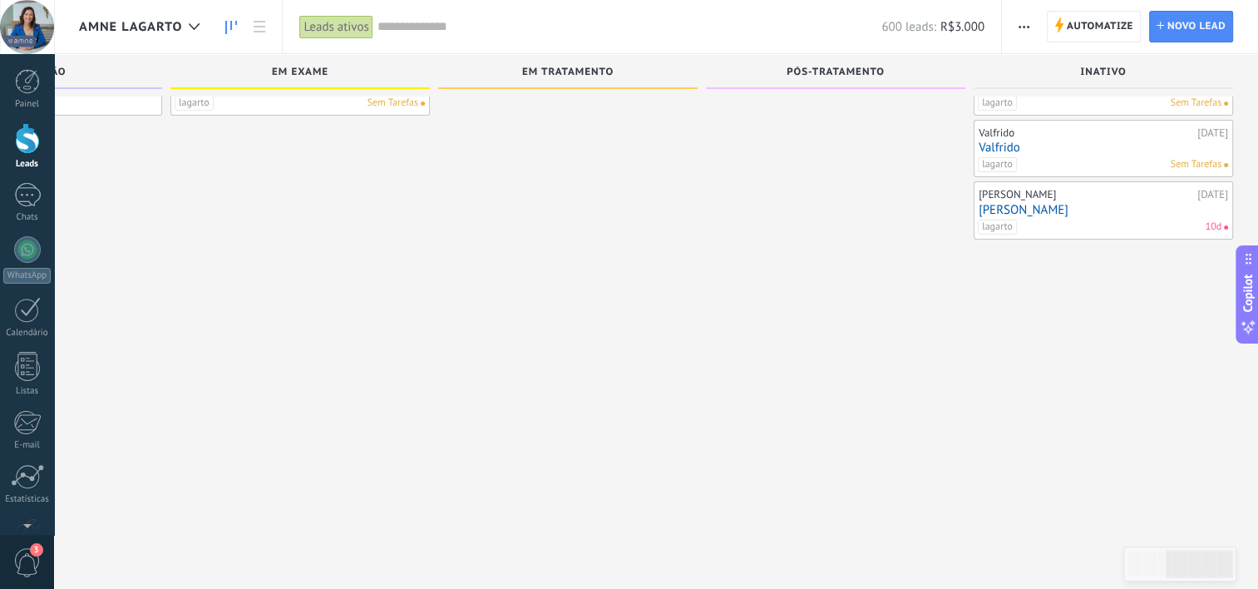
scroll to position [0, 0]
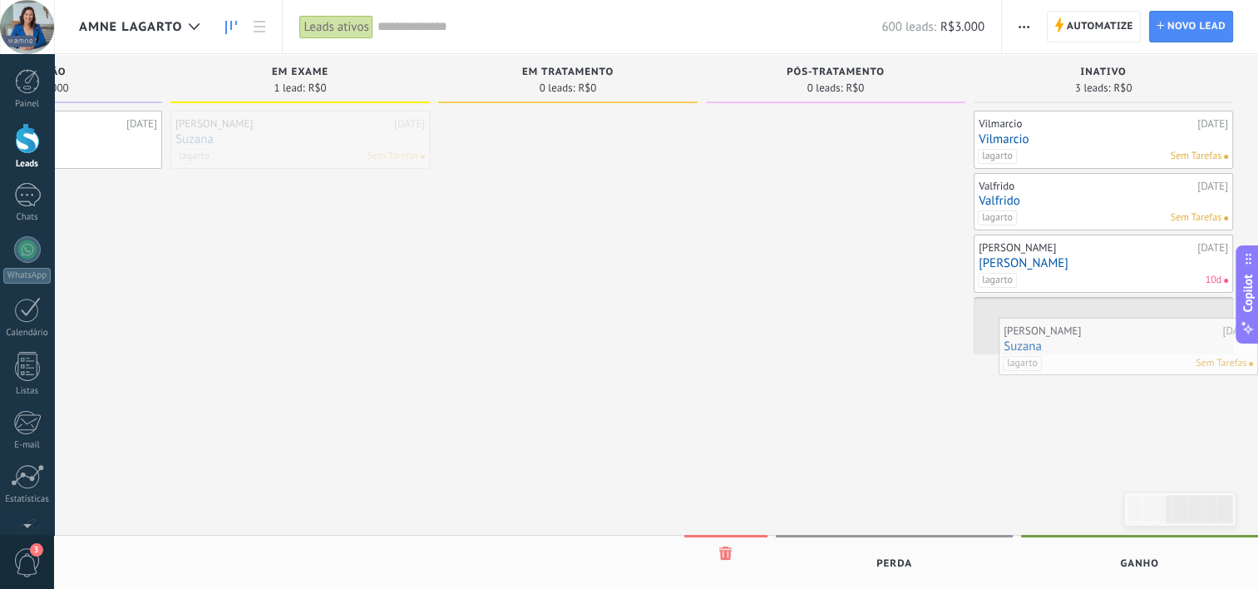
drag, startPoint x: 316, startPoint y: 145, endPoint x: 1157, endPoint y: 352, distance: 866.3
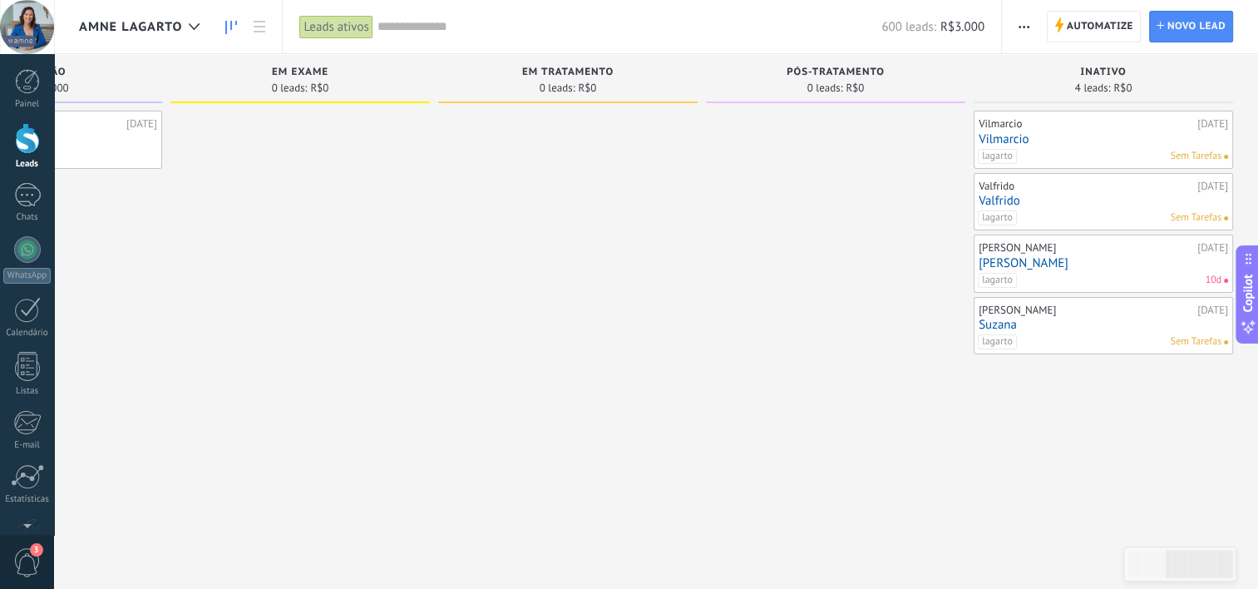
drag, startPoint x: 342, startPoint y: 229, endPoint x: 615, endPoint y: 226, distance: 272.7
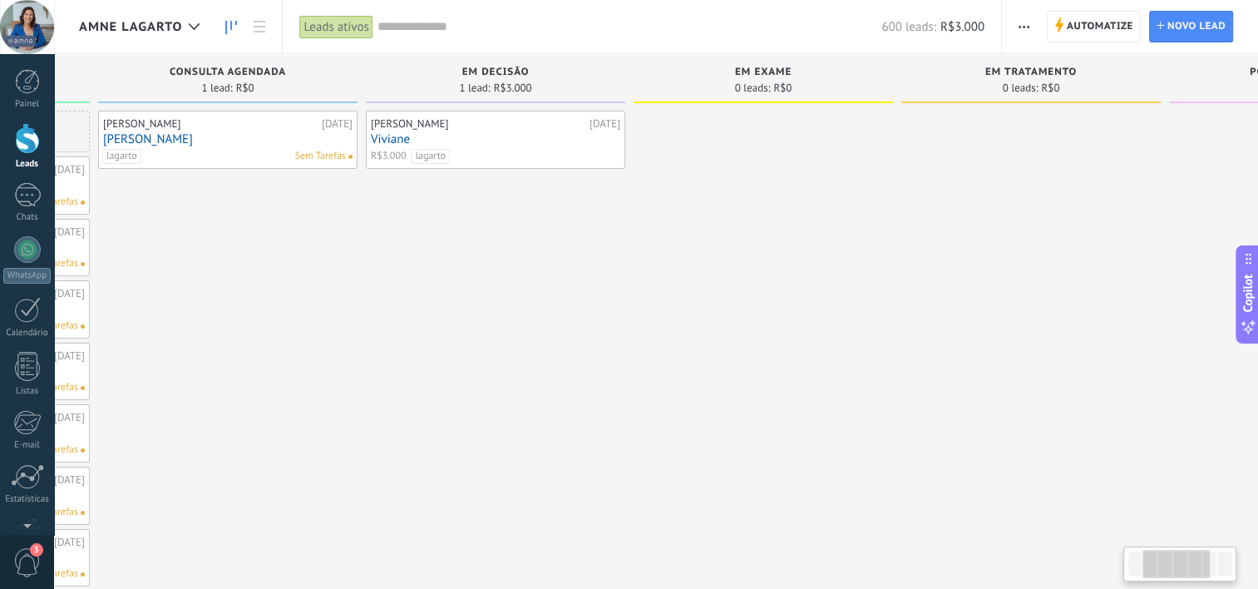
drag, startPoint x: 298, startPoint y: 247, endPoint x: 396, endPoint y: 292, distance: 107.1
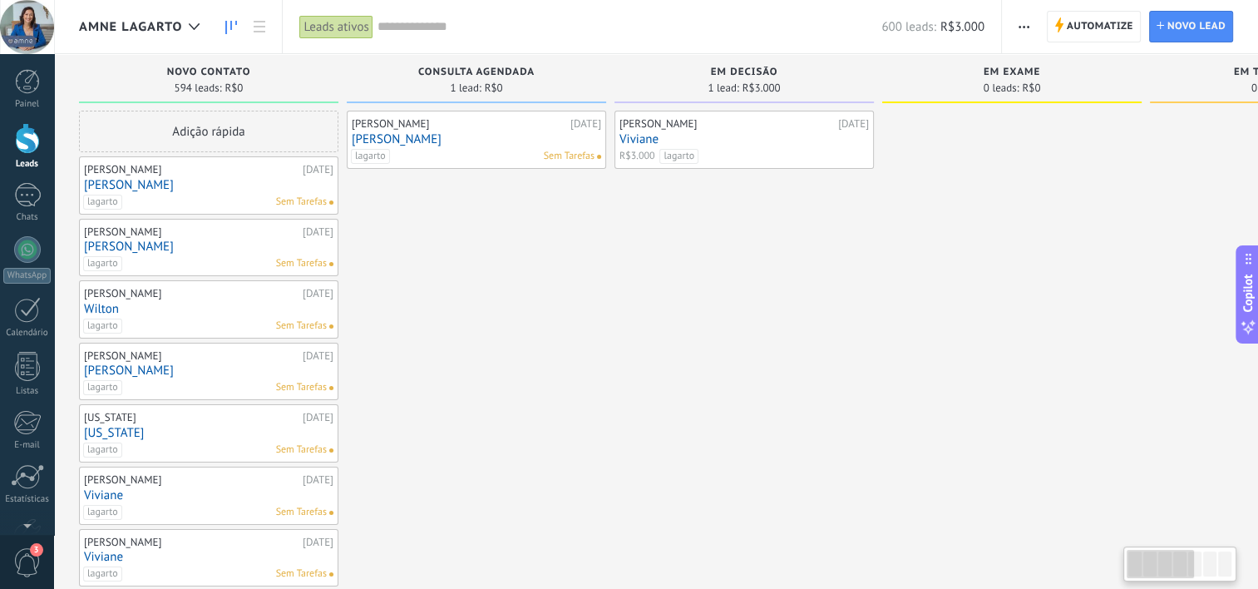
drag, startPoint x: 203, startPoint y: 246, endPoint x: 470, endPoint y: 265, distance: 267.5
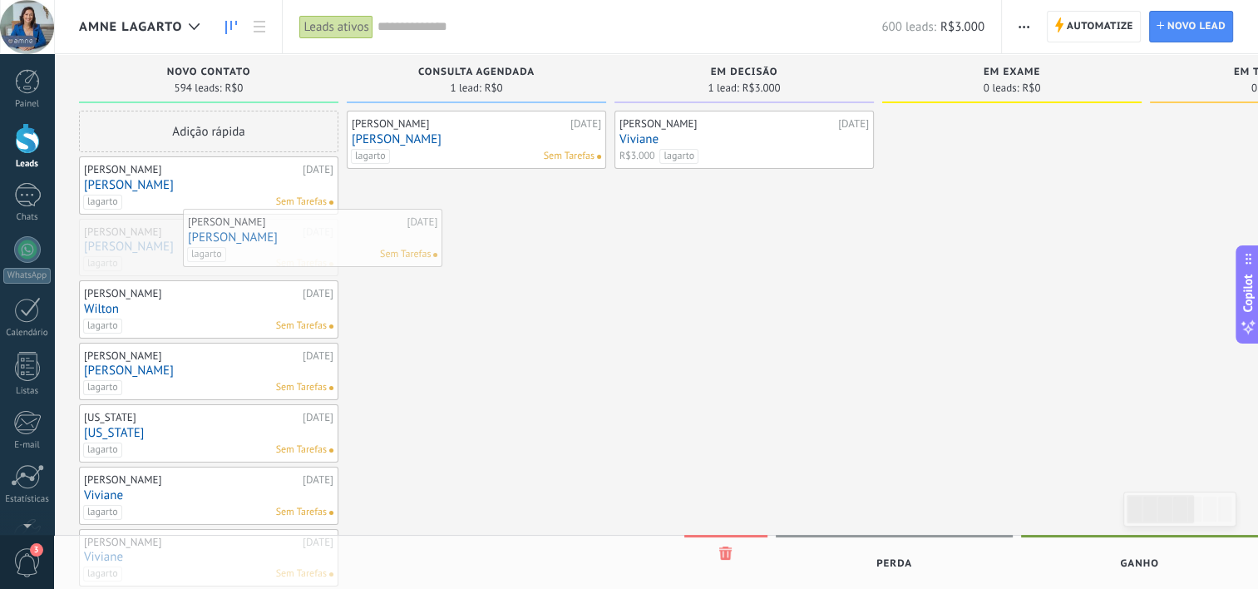
drag, startPoint x: 174, startPoint y: 252, endPoint x: 277, endPoint y: 242, distance: 103.6
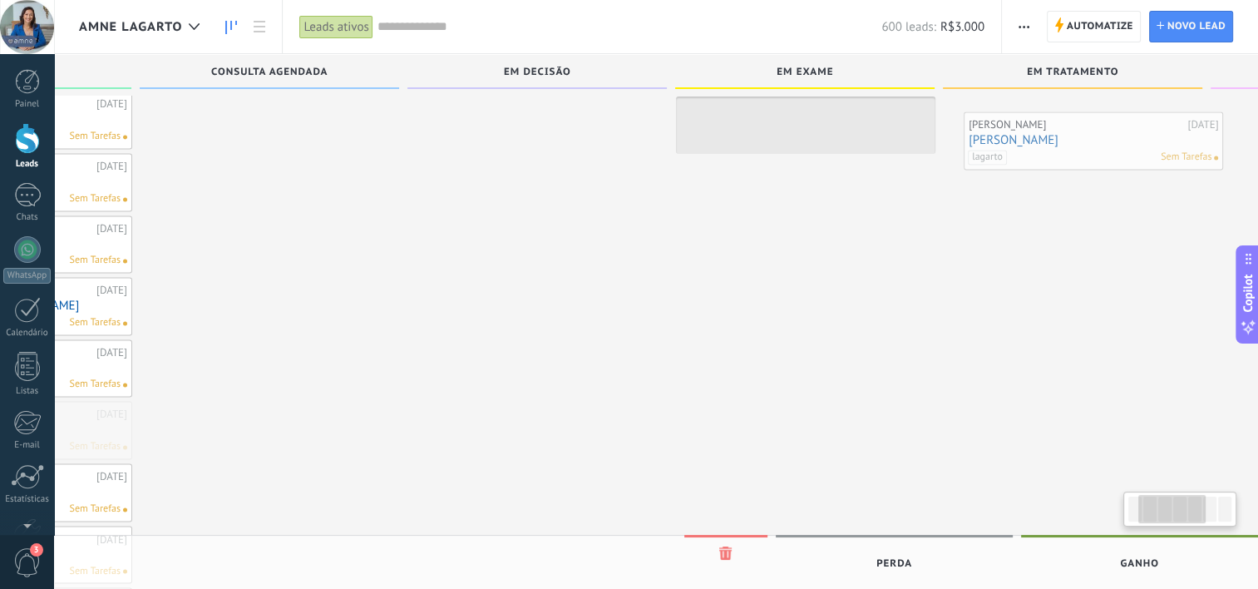
scroll to position [0, 268]
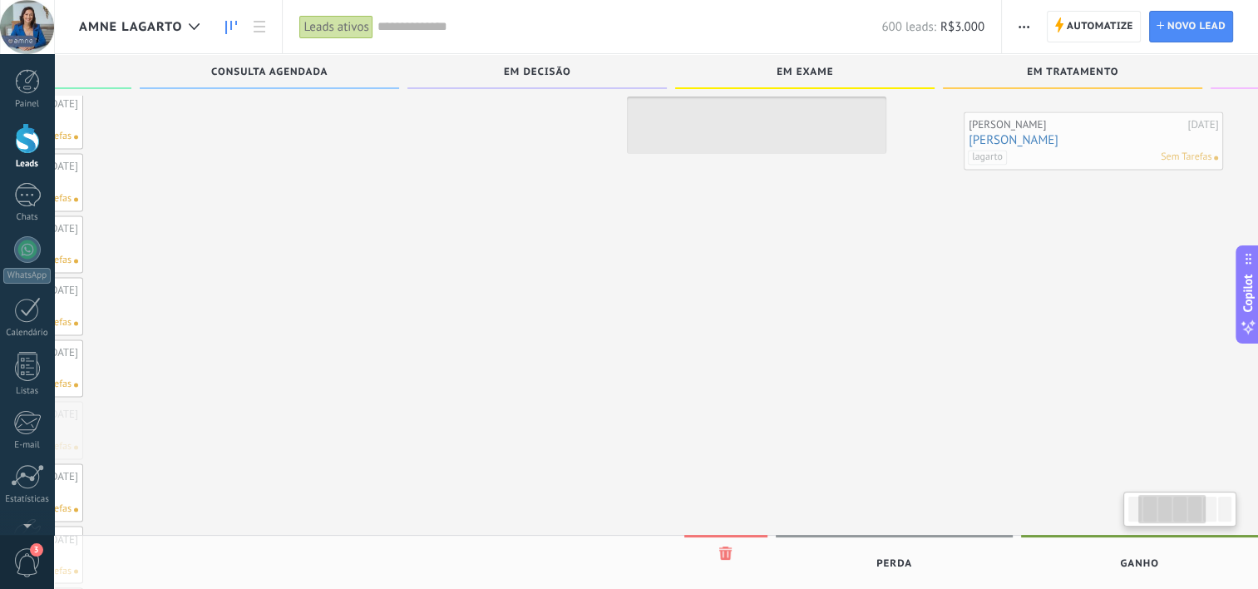
drag, startPoint x: 195, startPoint y: 399, endPoint x: 1080, endPoint y: 124, distance: 927.1
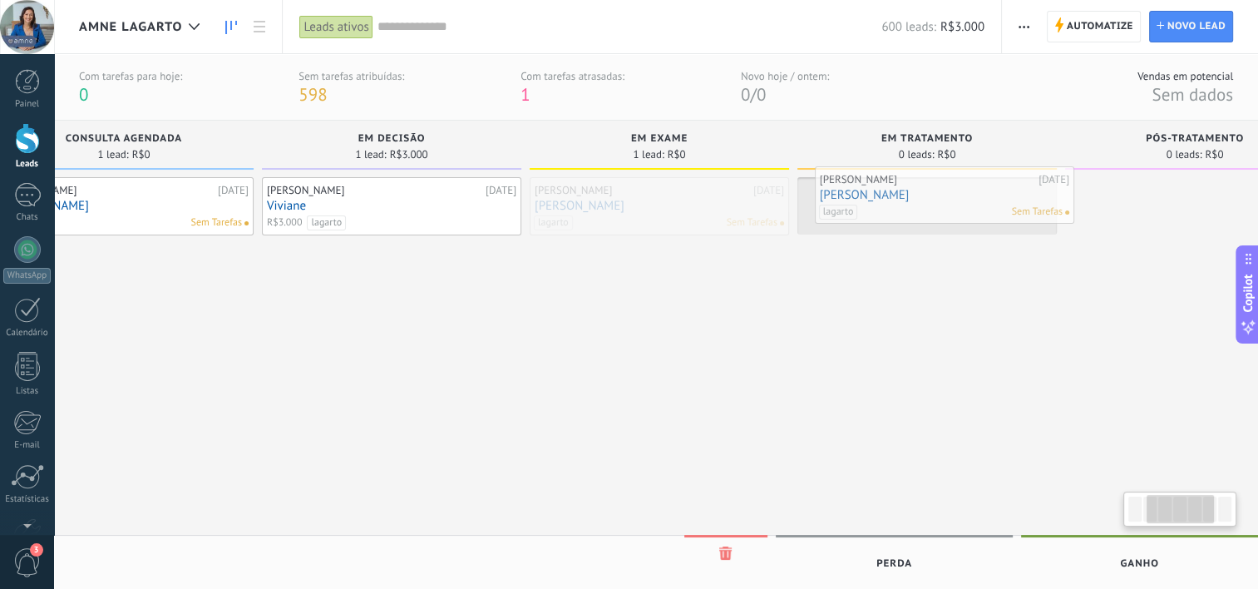
scroll to position [0, 361]
drag, startPoint x: 631, startPoint y: 212, endPoint x: 821, endPoint y: 200, distance: 190.8
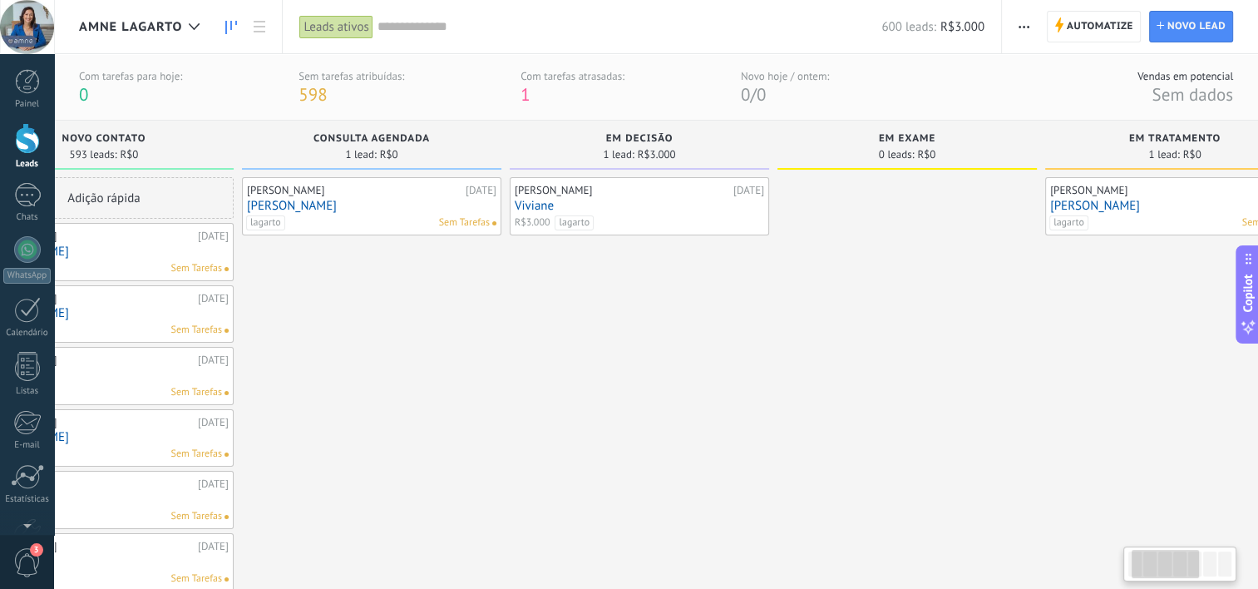
drag, startPoint x: 303, startPoint y: 333, endPoint x: 472, endPoint y: 374, distance: 174.6
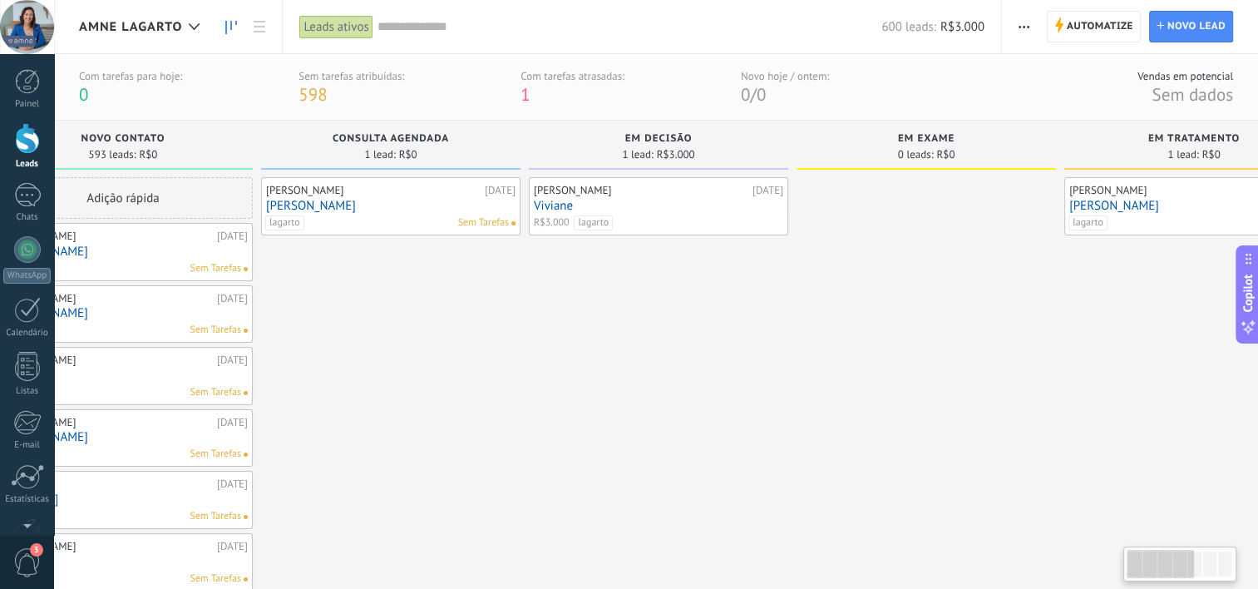
scroll to position [0, 0]
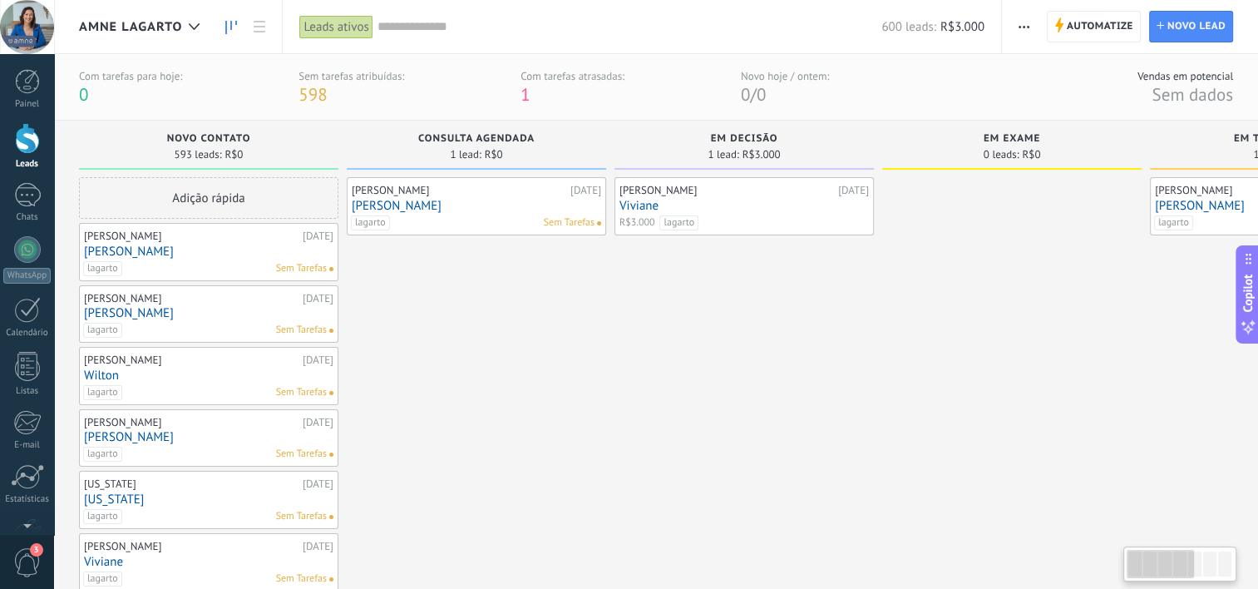
drag, startPoint x: 452, startPoint y: 374, endPoint x: 588, endPoint y: 379, distance: 135.6
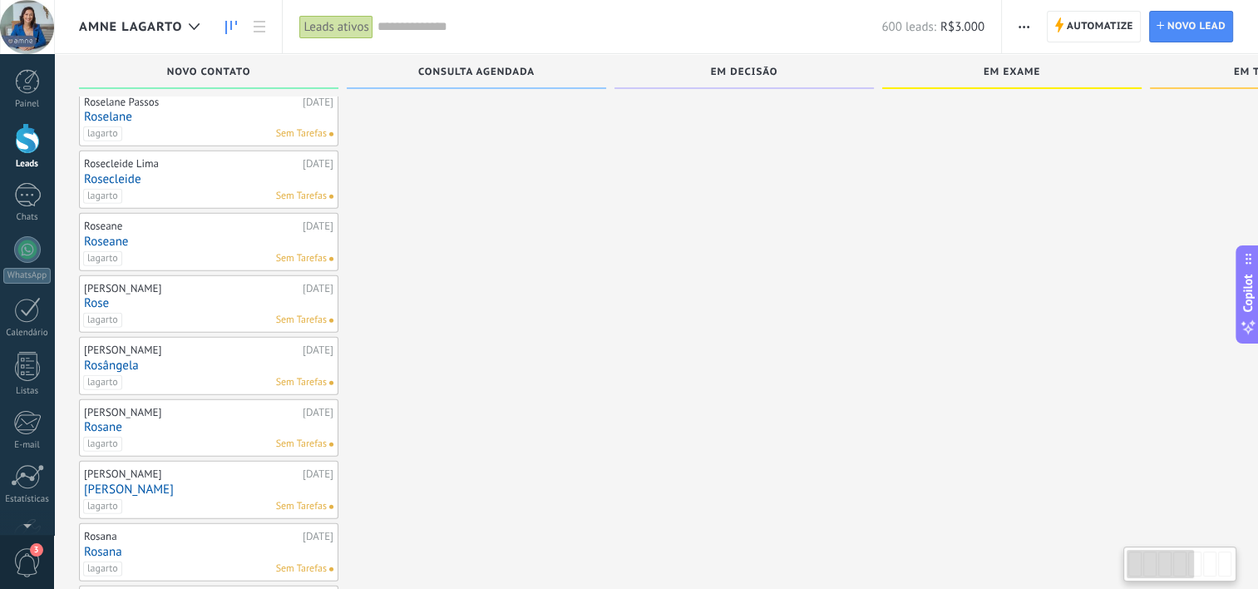
scroll to position [4570, 0]
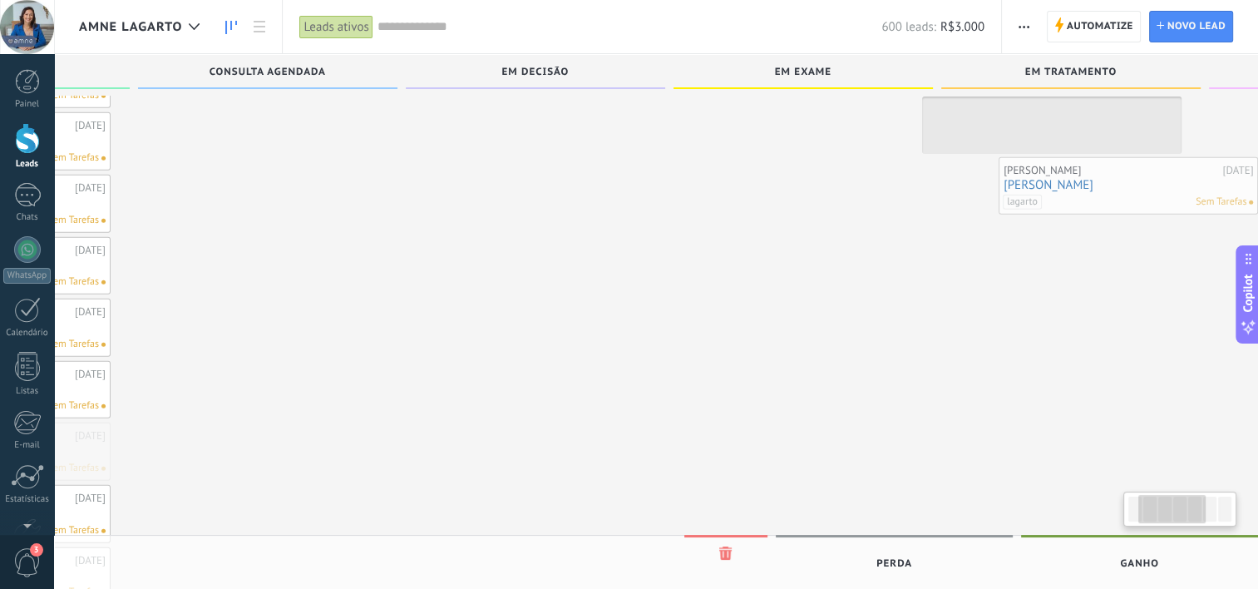
drag, startPoint x: 249, startPoint y: 411, endPoint x: 1197, endPoint y: 171, distance: 977.6
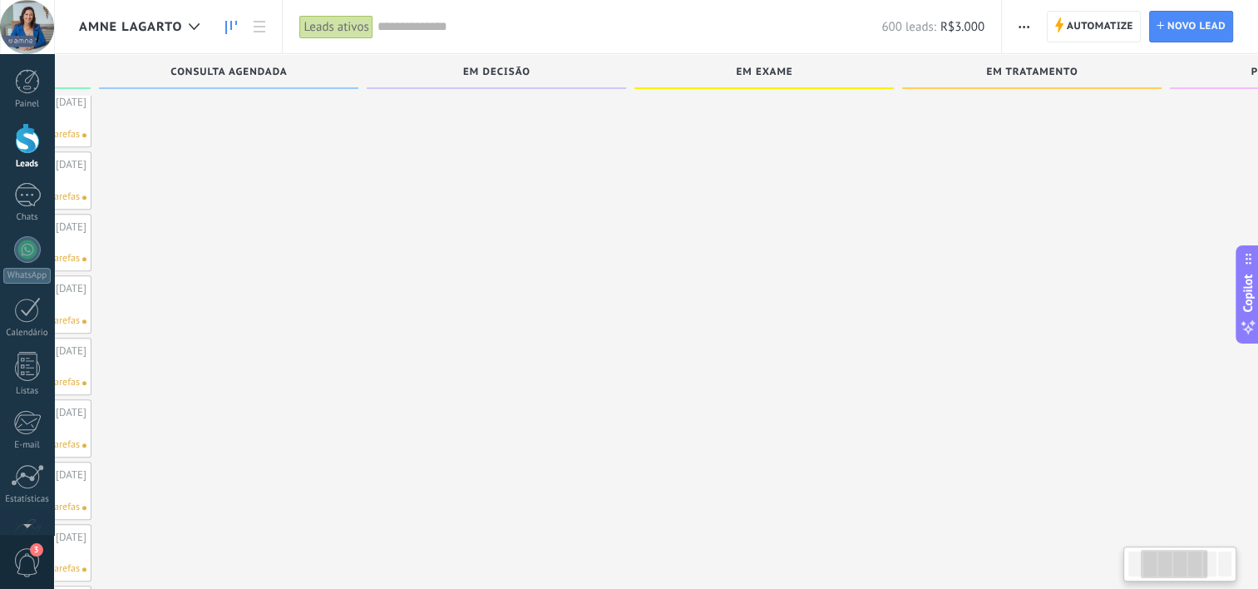
scroll to position [2261, 0]
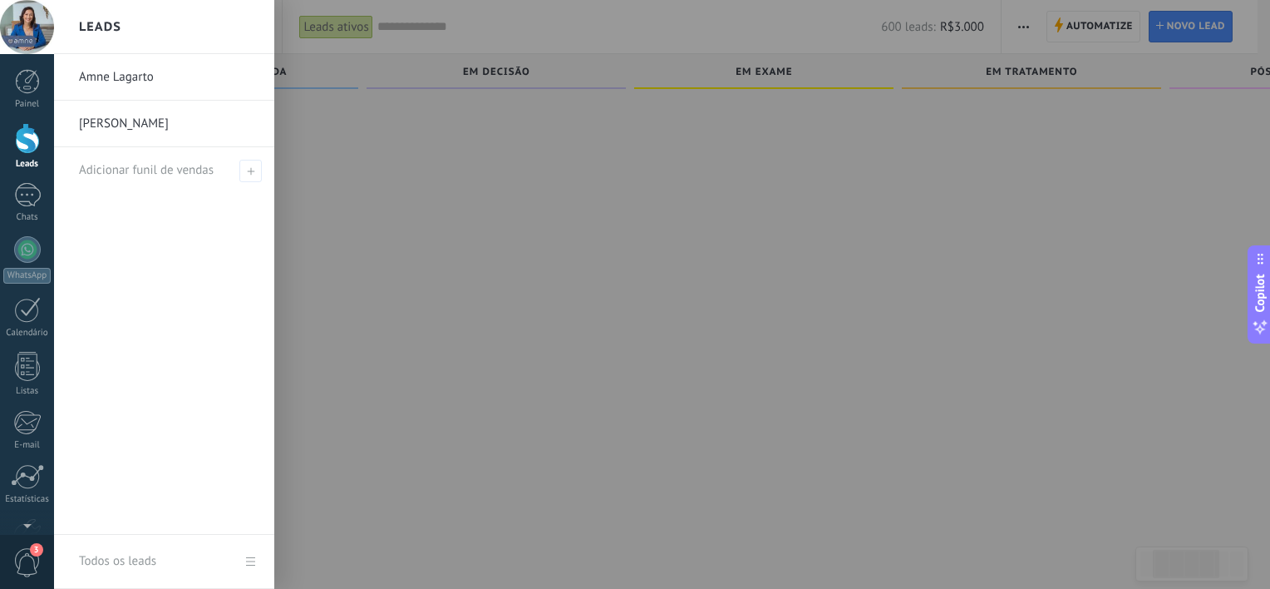
click at [19, 144] on div at bounding box center [27, 138] width 25 height 31
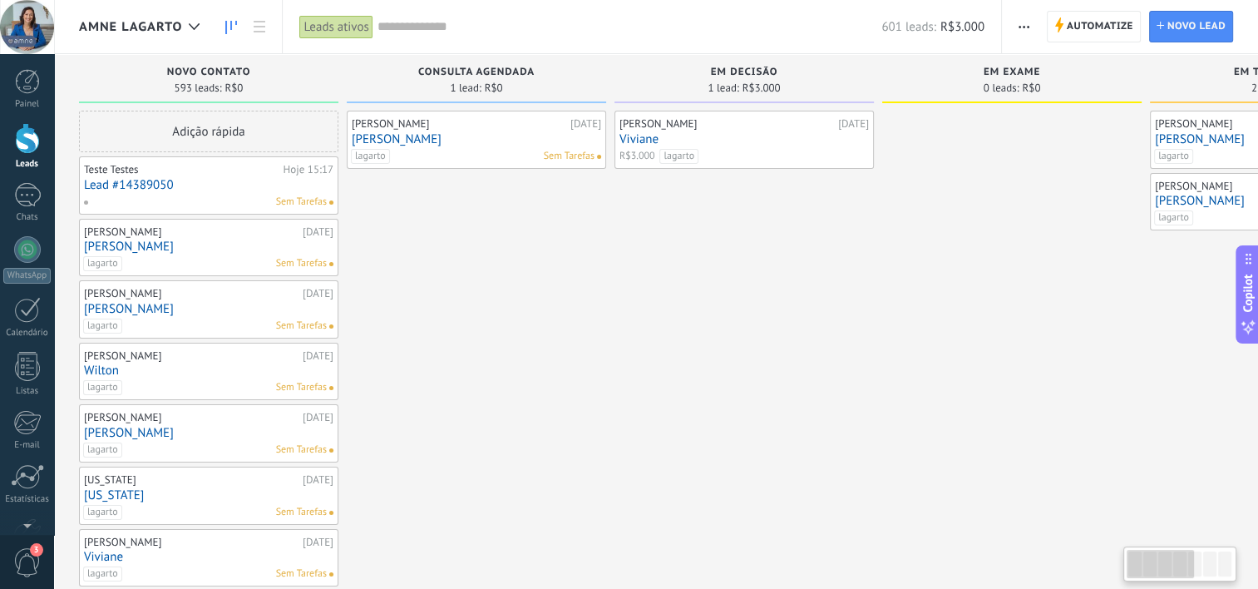
click at [205, 76] on span "NOVO CONTATO" at bounding box center [209, 73] width 84 height 12
click at [204, 71] on span "NOVO CONTATO" at bounding box center [209, 73] width 84 height 12
click at [369, 45] on div "Leads ativos" at bounding box center [337, 26] width 77 height 53
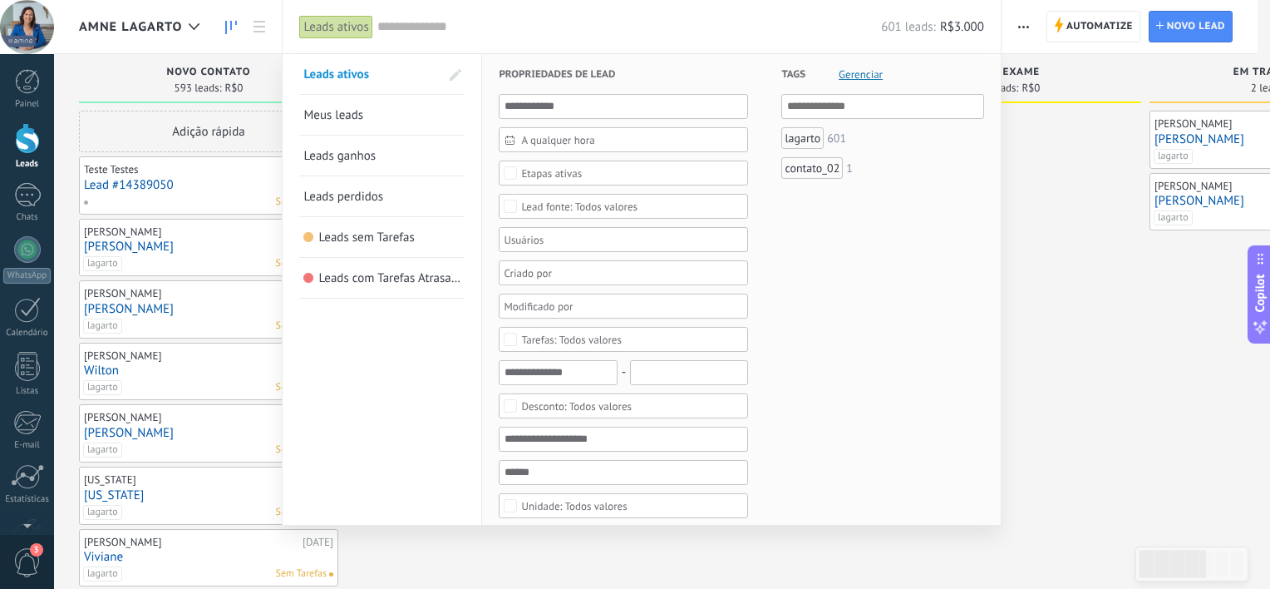
click at [1131, 291] on div at bounding box center [635, 294] width 1270 height 589
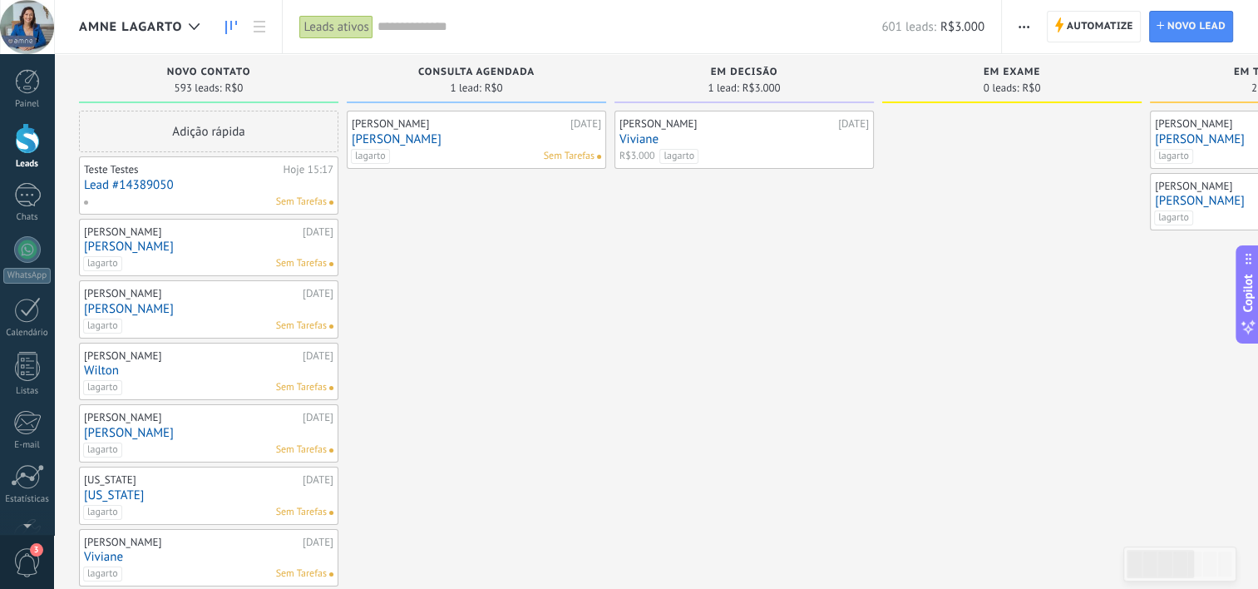
click at [362, 135] on link "[PERSON_NAME]" at bounding box center [476, 139] width 249 height 14
click at [372, 127] on div "[PERSON_NAME]" at bounding box center [459, 123] width 214 height 13
click at [402, 132] on link "[PERSON_NAME]" at bounding box center [476, 139] width 249 height 14
click at [382, 135] on link "[PERSON_NAME]" at bounding box center [476, 139] width 249 height 14
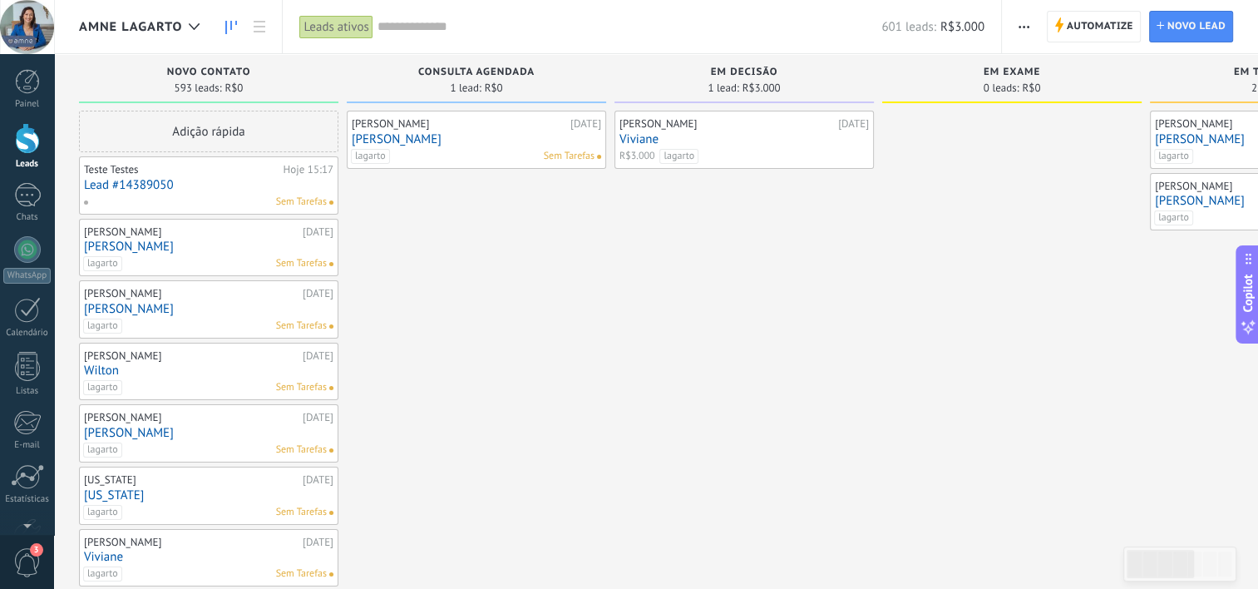
click at [382, 135] on link "[PERSON_NAME]" at bounding box center [476, 139] width 249 height 14
click at [376, 126] on div "[PERSON_NAME]" at bounding box center [459, 123] width 214 height 13
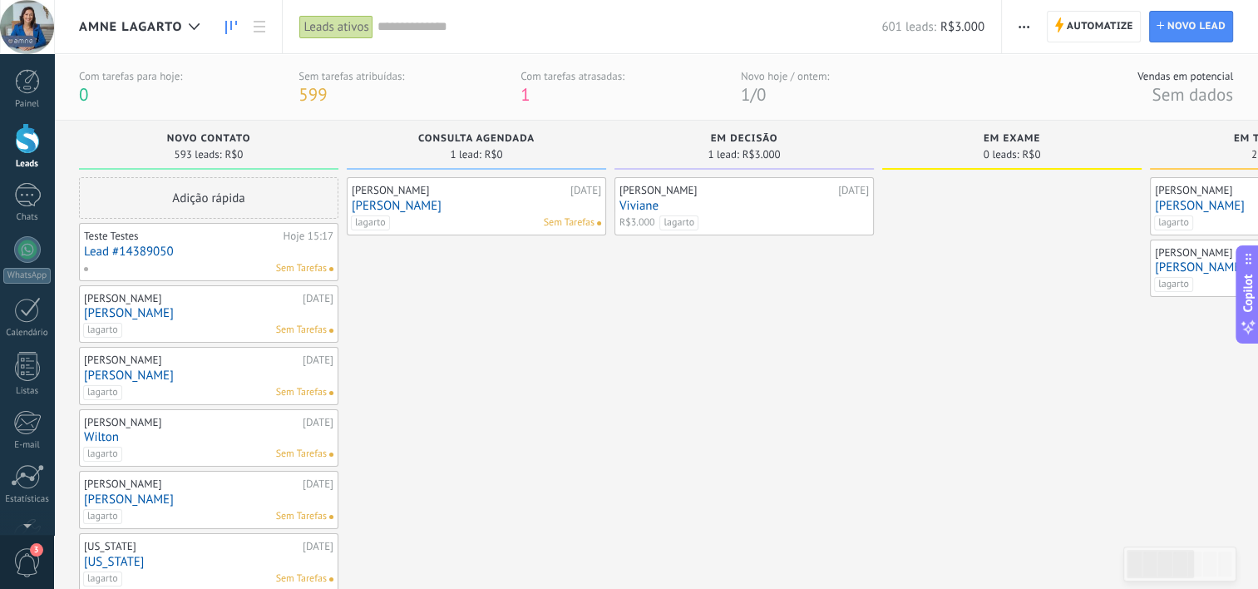
click at [1177, 209] on link "[PERSON_NAME]" at bounding box center [1279, 206] width 249 height 14
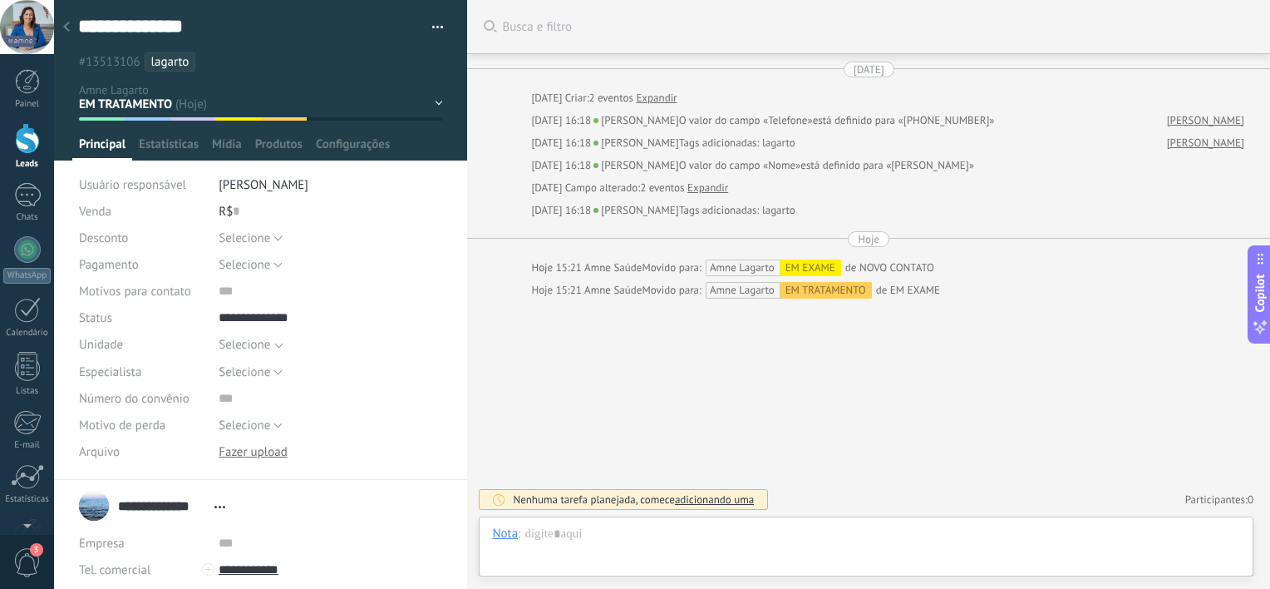
scroll to position [24, 0]
click at [68, 29] on icon at bounding box center [66, 27] width 7 height 10
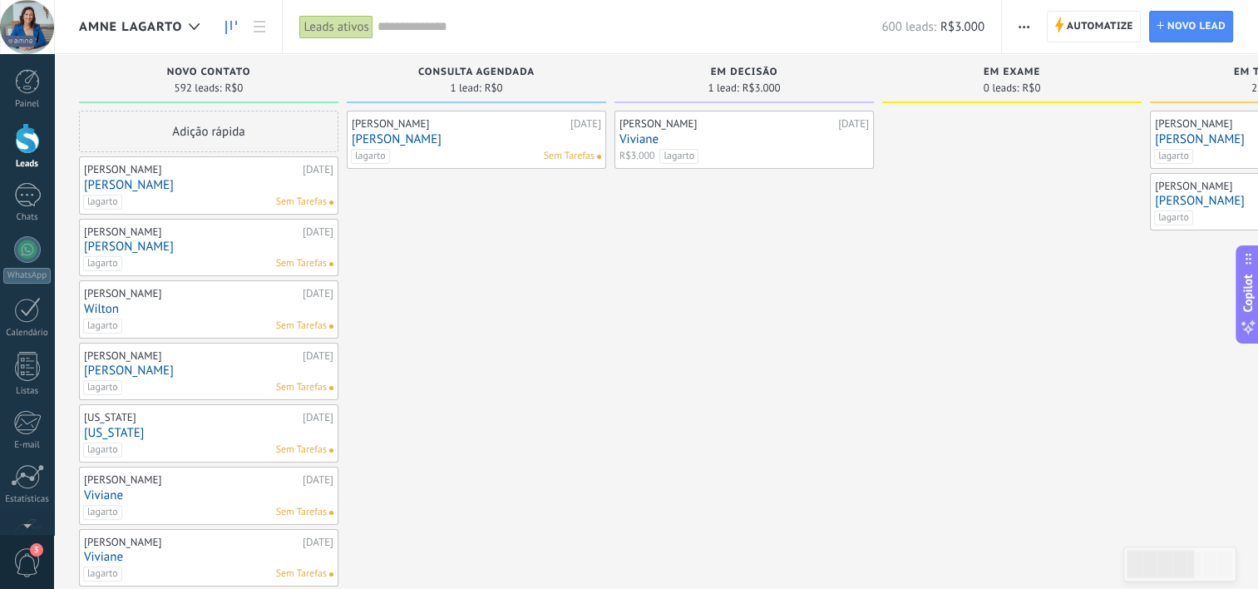
click at [205, 253] on div "[PERSON_NAME] [DATE] [PERSON_NAME] Sem Tarefas" at bounding box center [208, 248] width 249 height 48
click at [97, 243] on link "[PERSON_NAME]" at bounding box center [208, 246] width 249 height 14
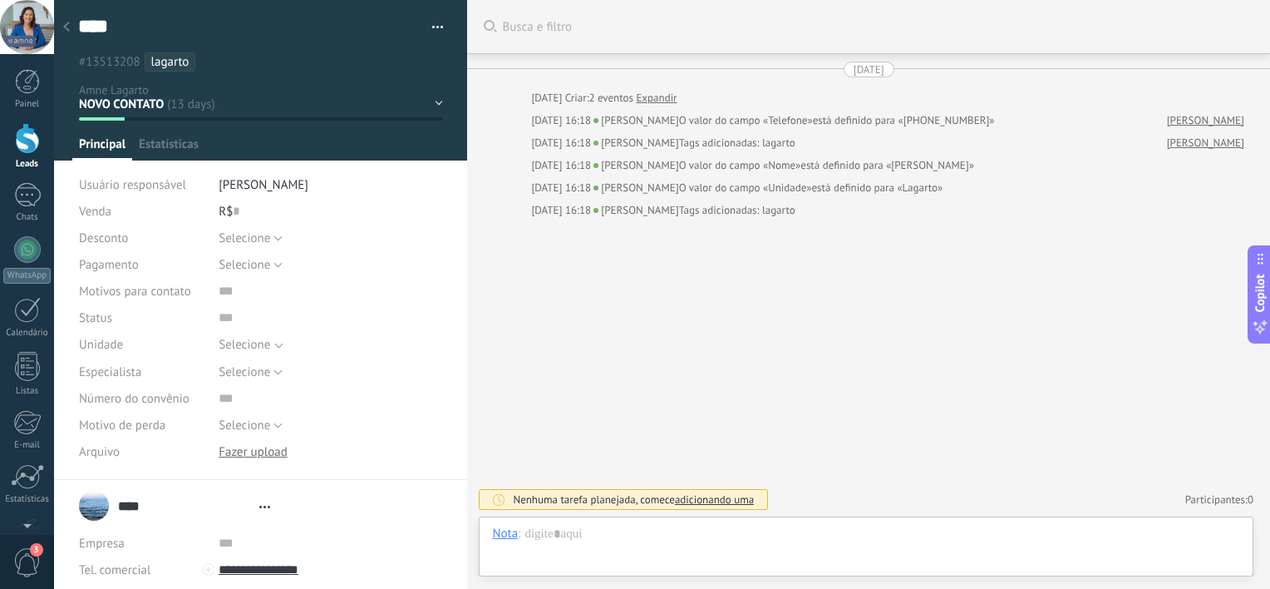
type textarea "****"
click at [70, 27] on div at bounding box center [66, 28] width 23 height 32
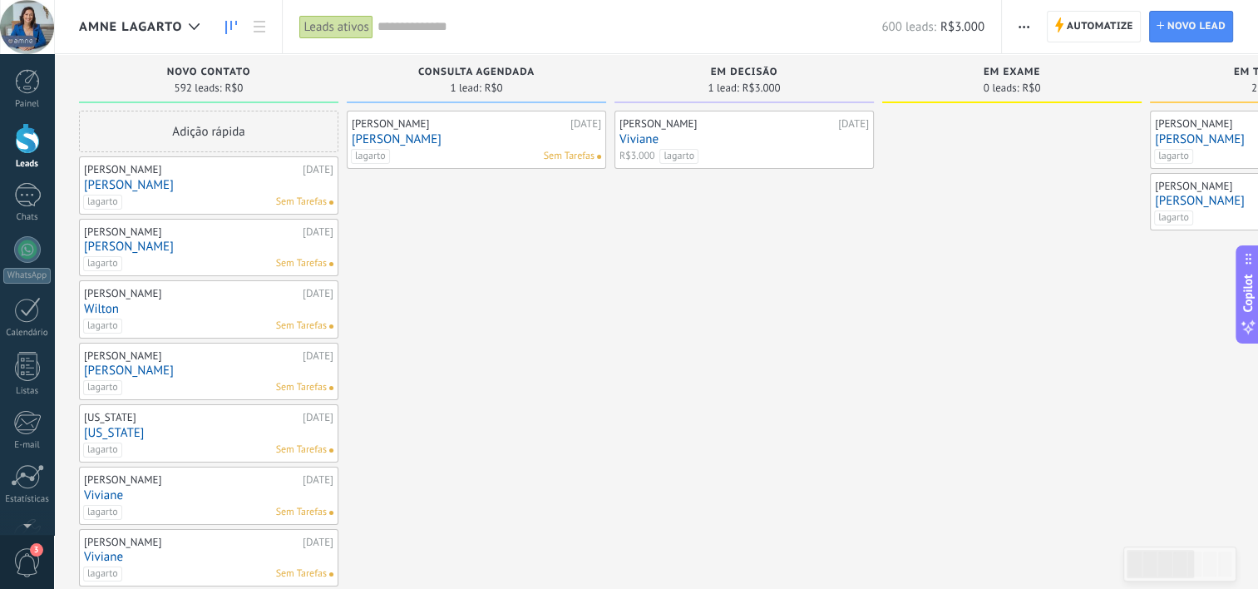
click at [67, 24] on div "Amne Lagarto" at bounding box center [168, 26] width 228 height 53
